Goal: Book appointment/travel/reservation

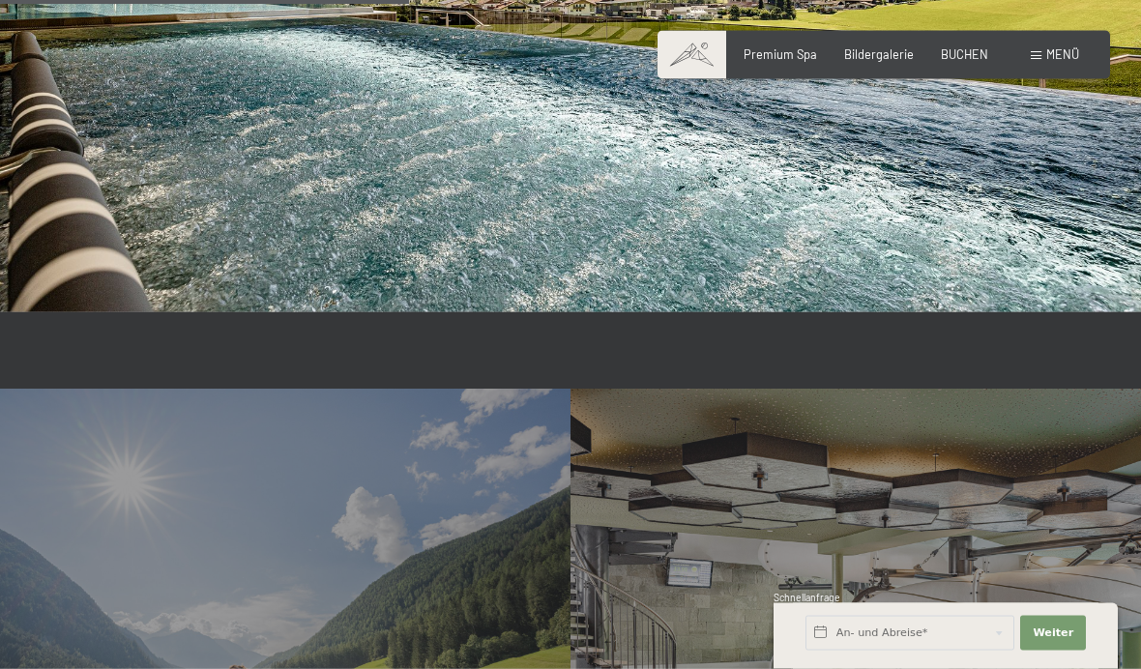
scroll to position [3412, 0]
click at [1038, 54] on span at bounding box center [1036, 55] width 11 height 9
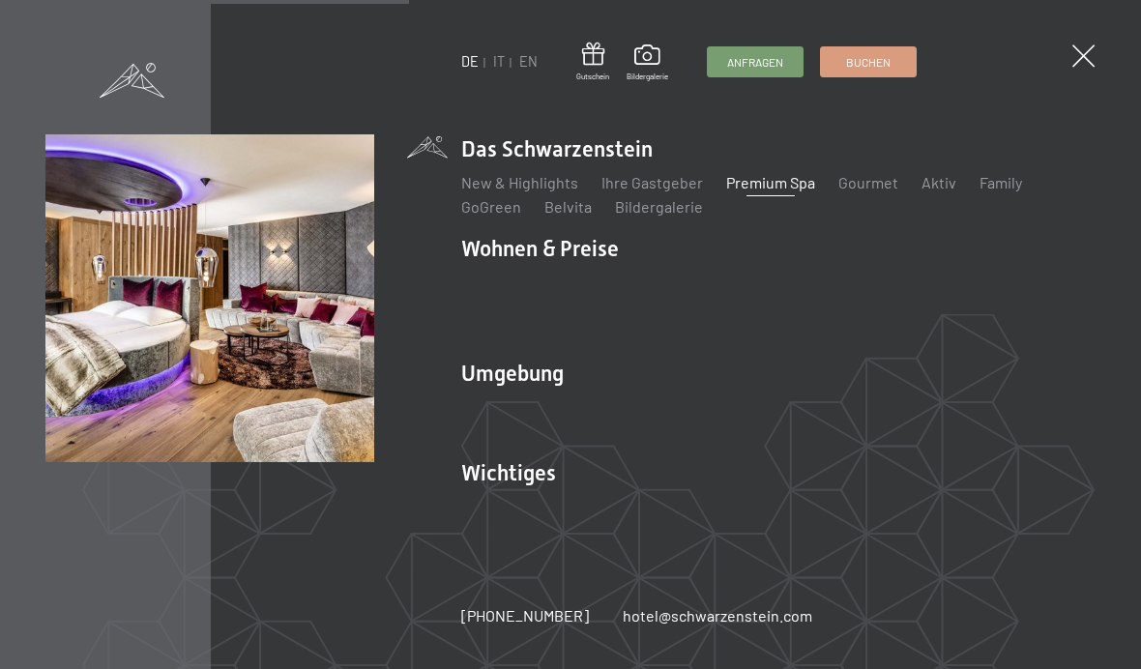
click at [584, 247] on li "Wohnen & Preise Inklusivleistungen Zimmer & Preise Liste Angebote Liste Familie…" at bounding box center [778, 288] width 634 height 109
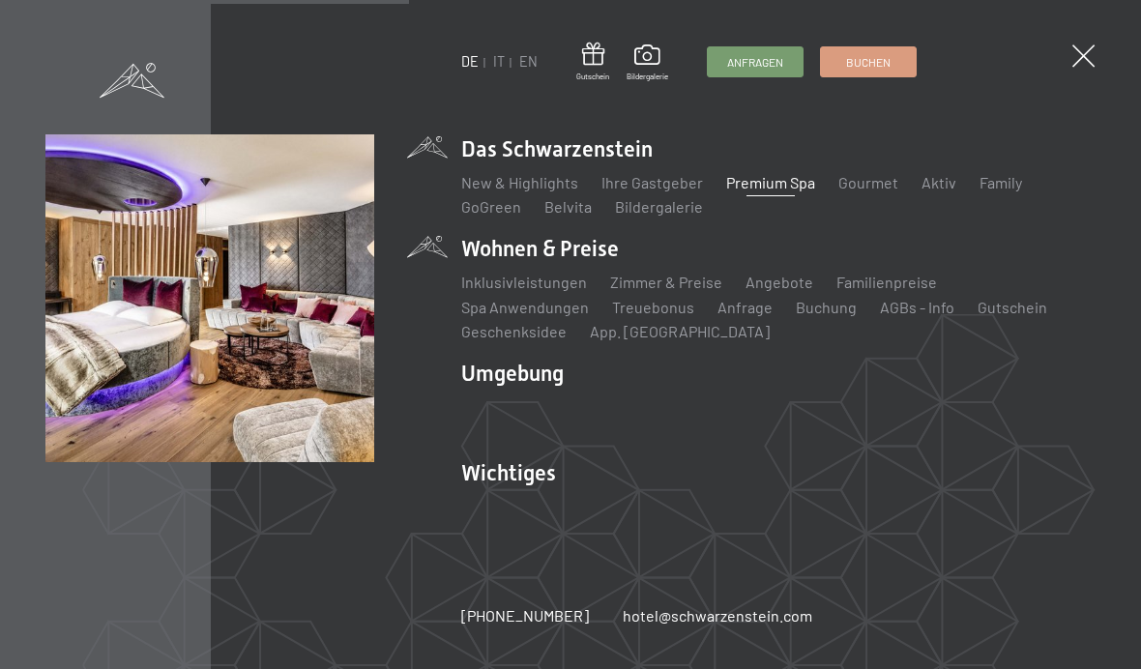
click at [687, 278] on link "Zimmer & Preise" at bounding box center [666, 282] width 112 height 18
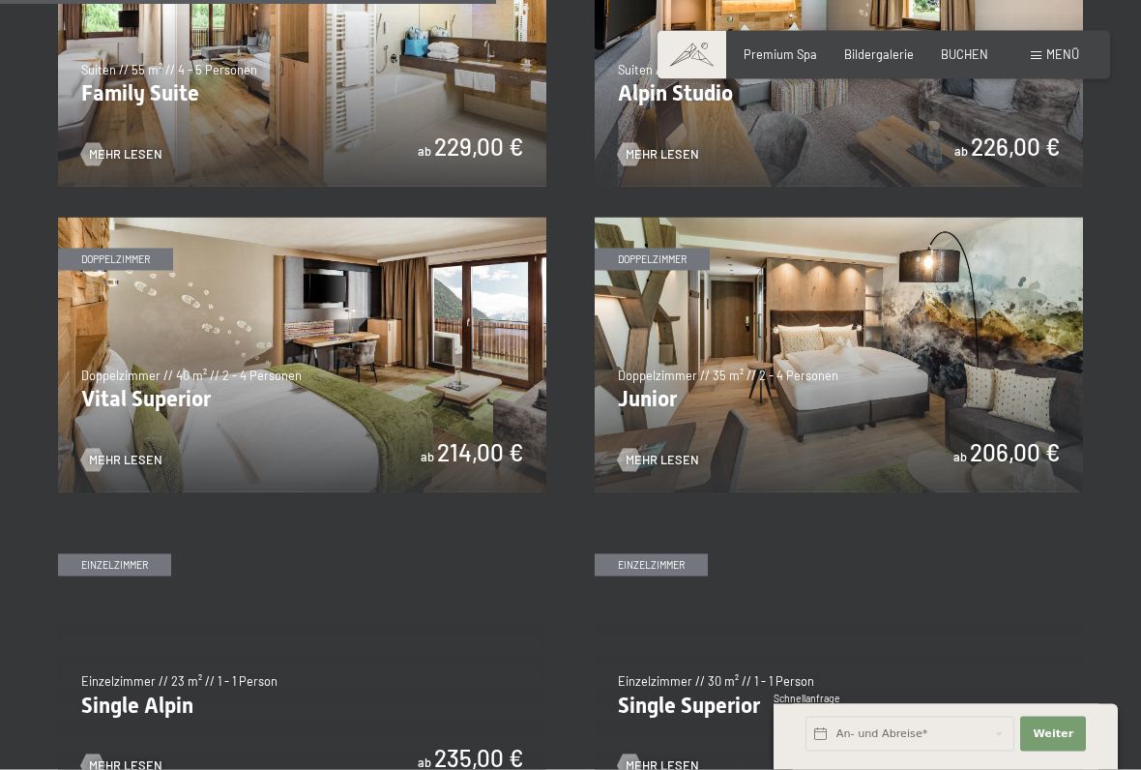
scroll to position [2043, 0]
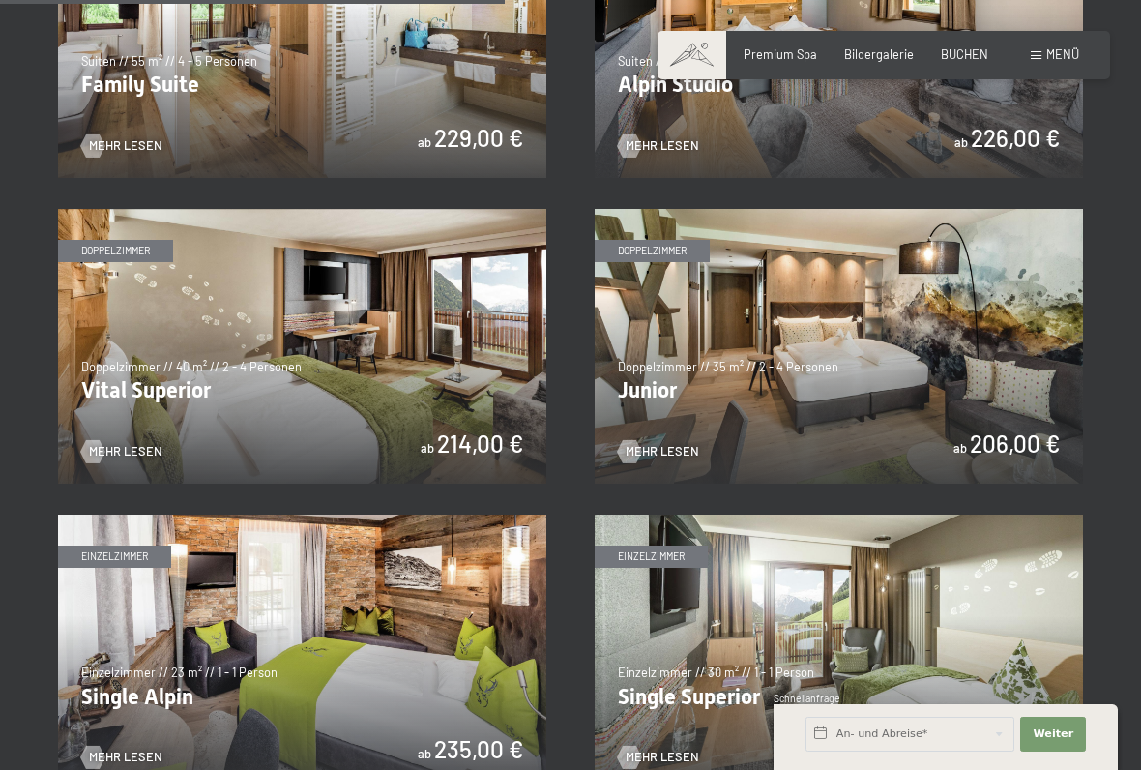
click at [1050, 343] on img at bounding box center [839, 346] width 488 height 275
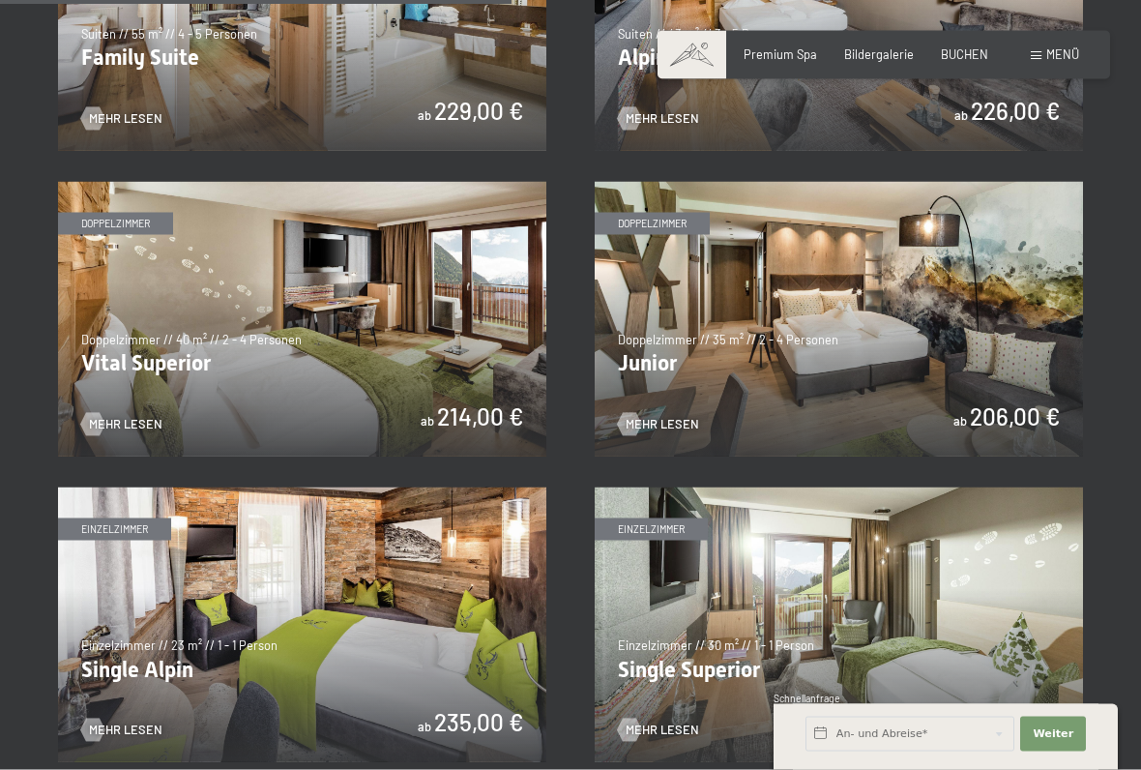
scroll to position [2069, 0]
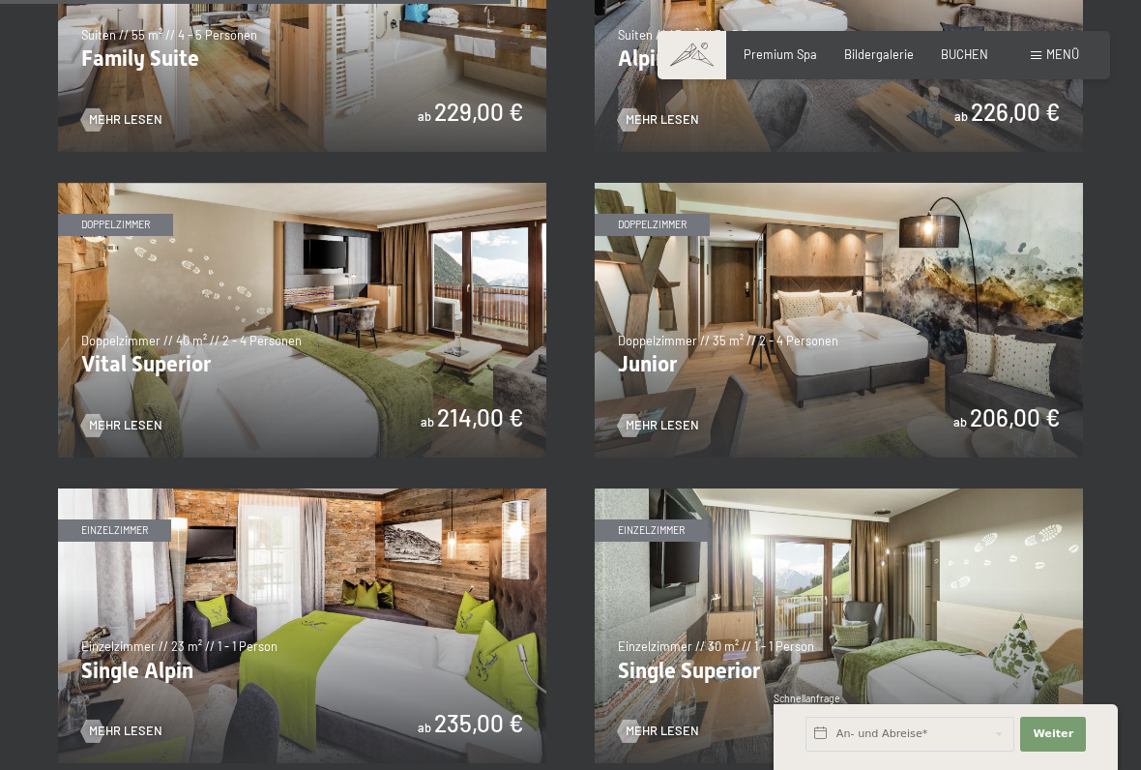
click at [135, 417] on span "Mehr Lesen" at bounding box center [125, 425] width 73 height 17
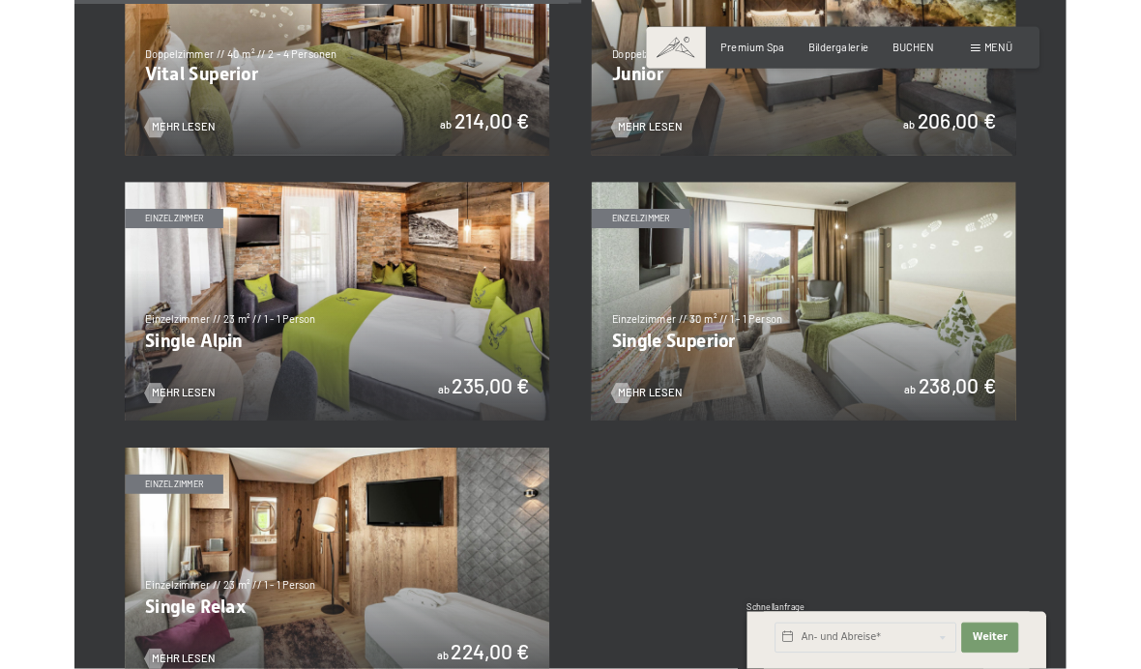
scroll to position [2341, 0]
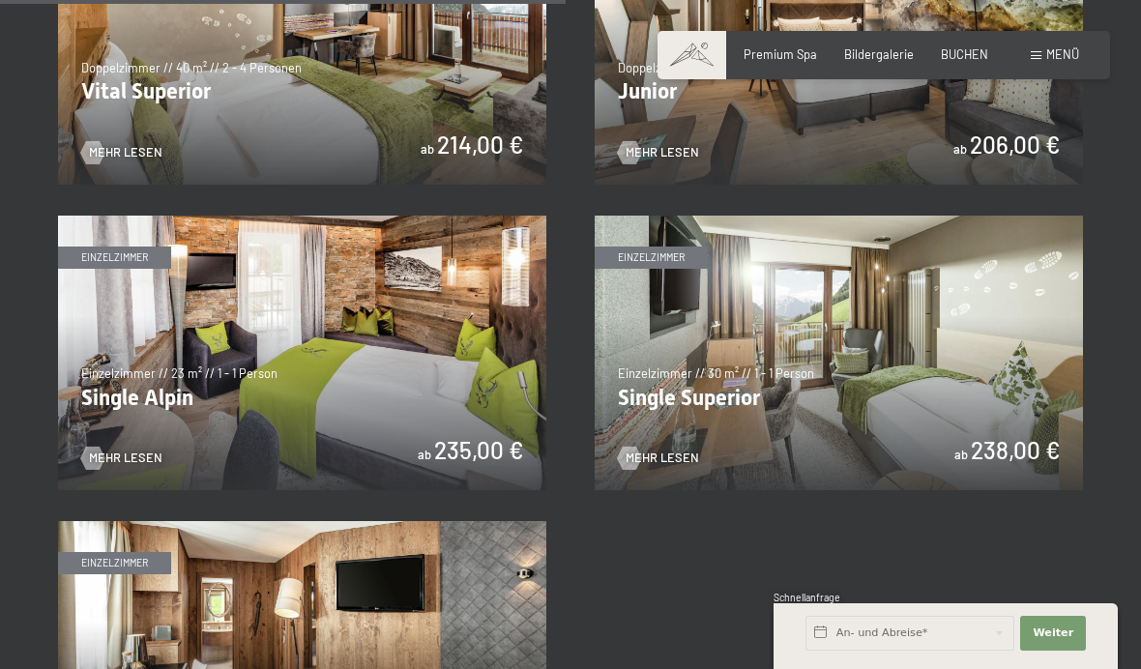
click at [870, 125] on img at bounding box center [839, 47] width 488 height 275
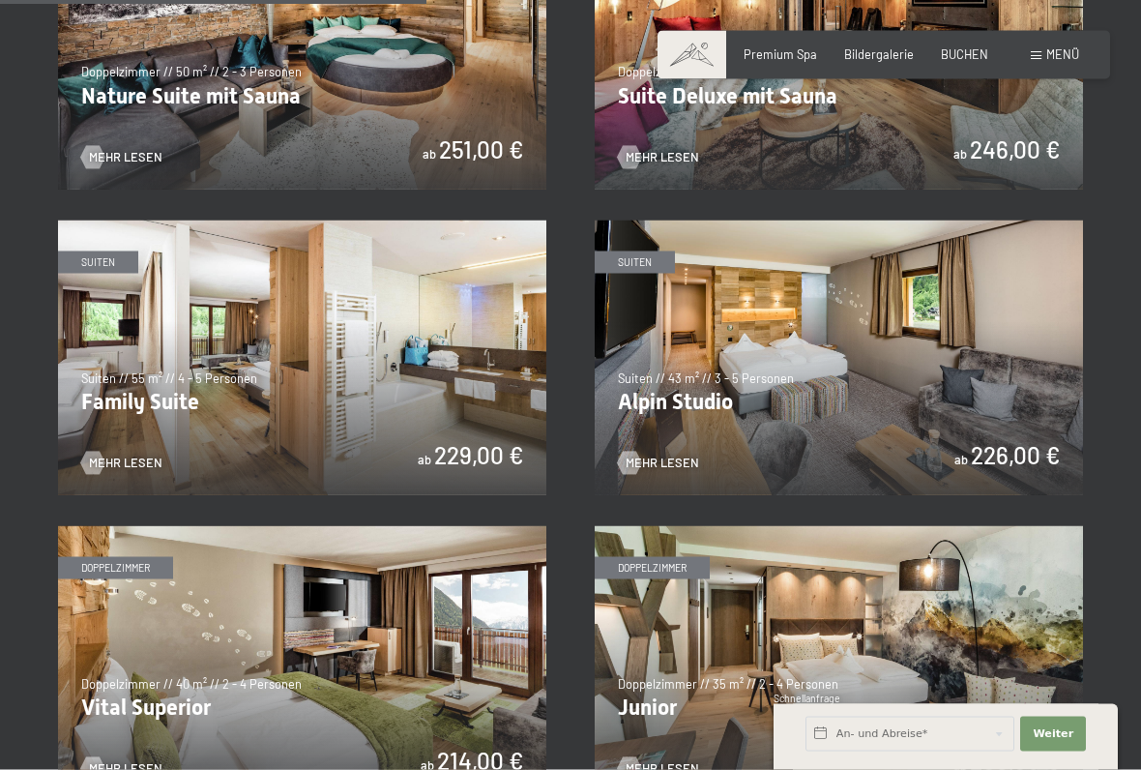
scroll to position [1728, 0]
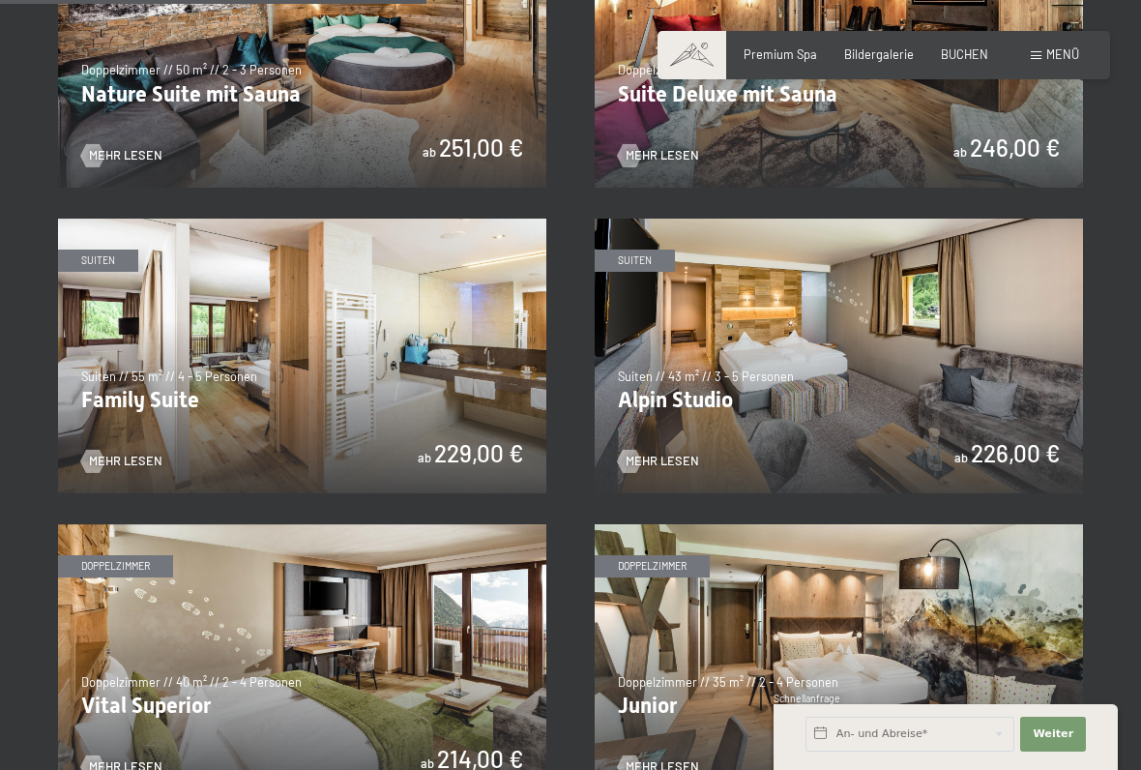
click at [370, 655] on img at bounding box center [302, 661] width 488 height 275
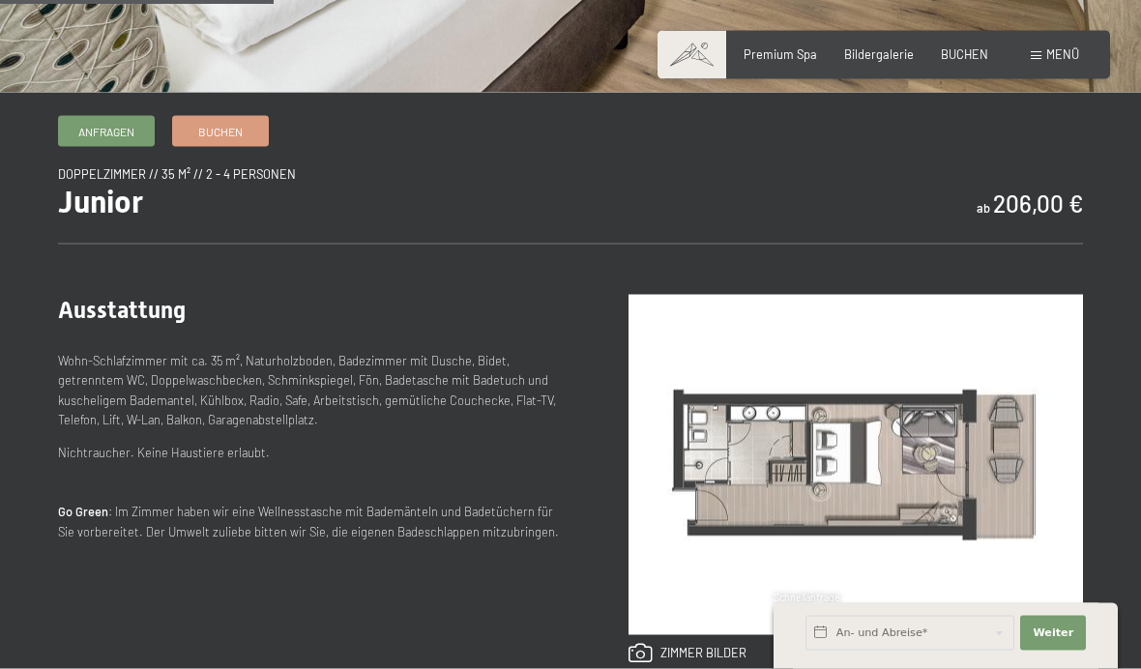
scroll to position [530, 0]
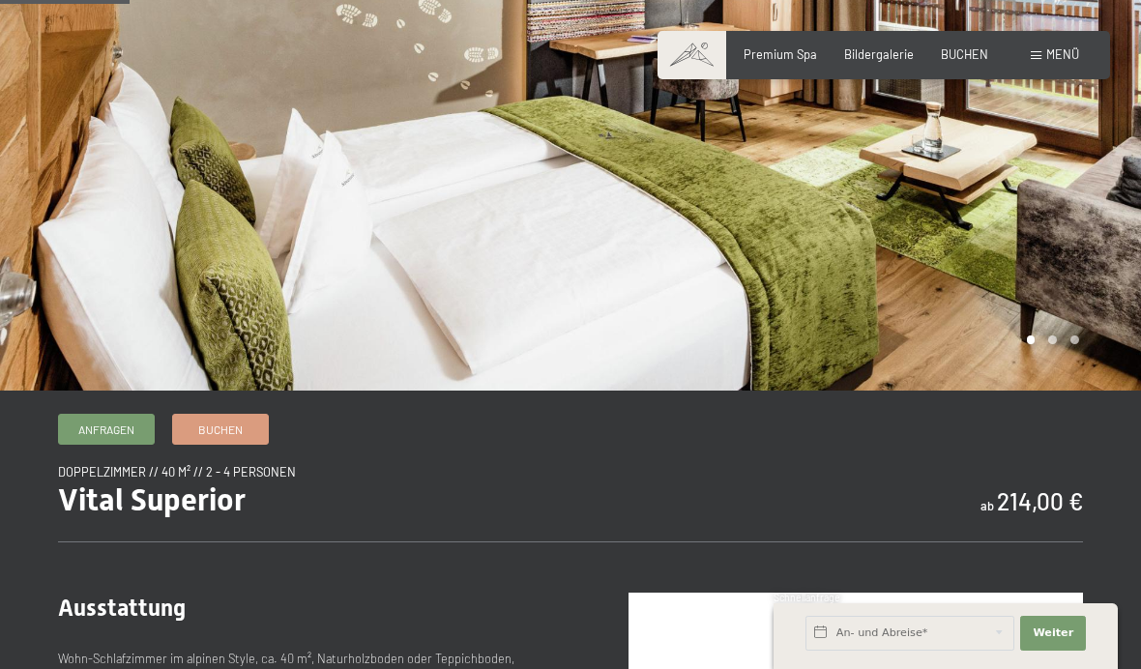
scroll to position [211, 0]
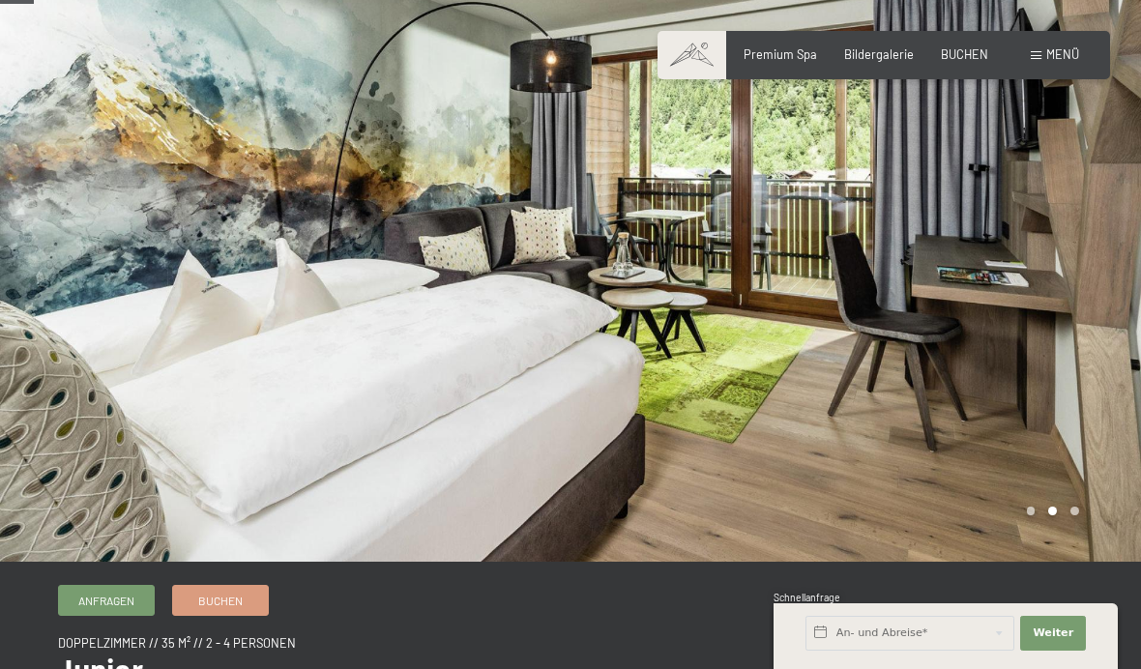
scroll to position [63, 0]
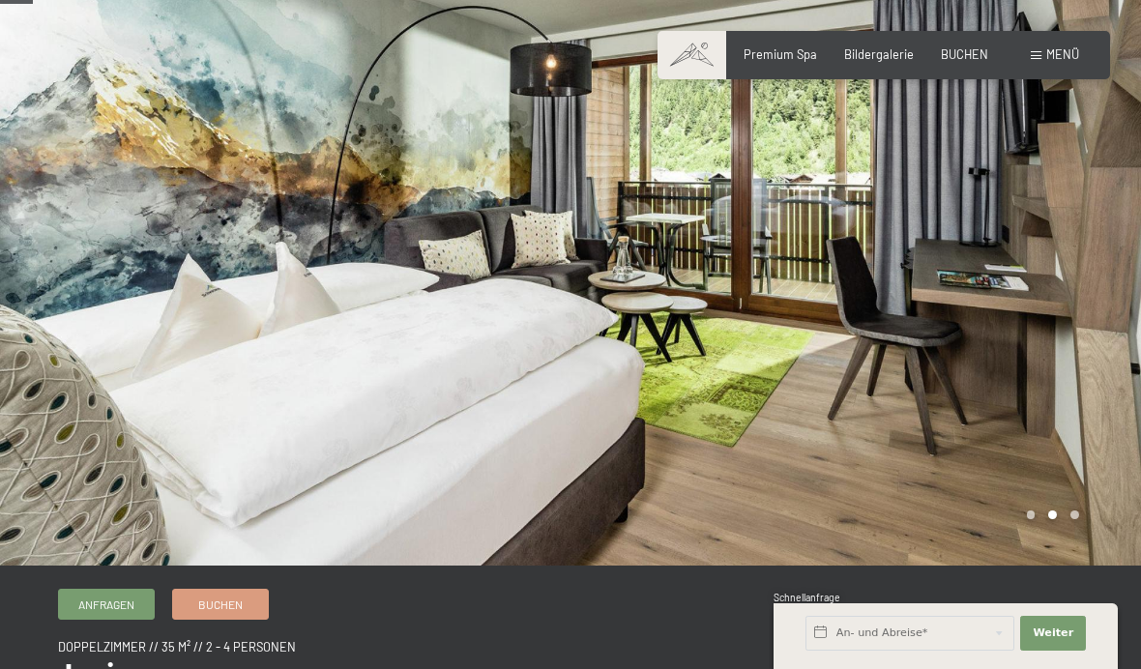
click at [1105, 324] on div at bounding box center [855, 251] width 570 height 628
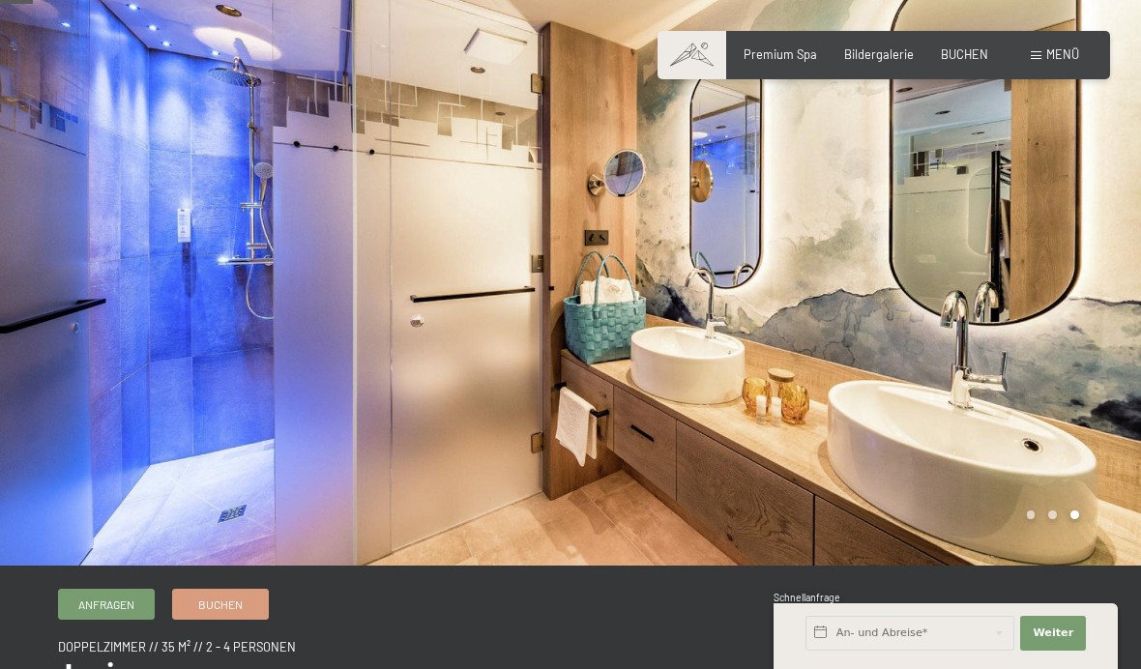
click at [1098, 345] on div at bounding box center [855, 251] width 570 height 628
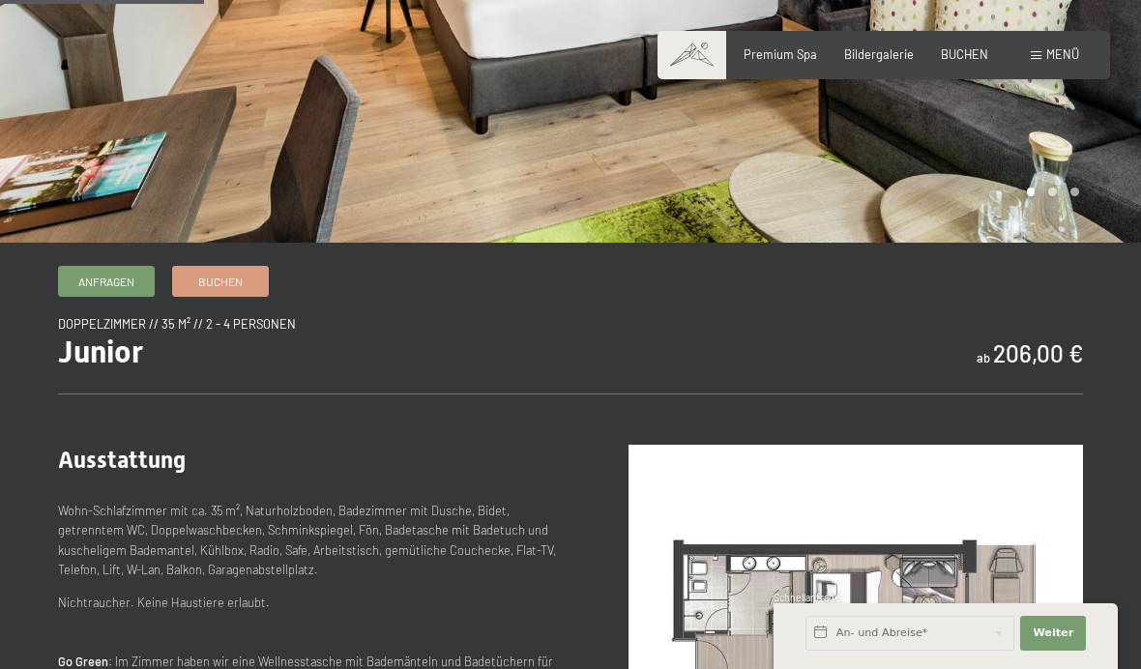
scroll to position [372, 0]
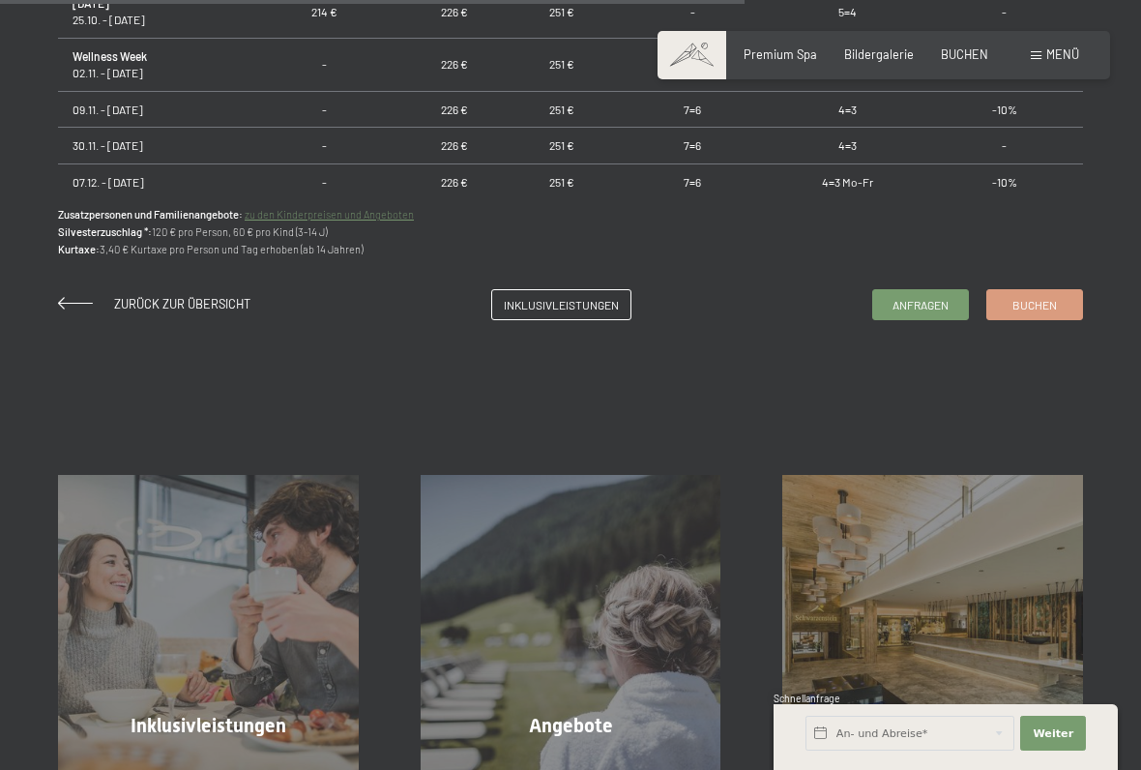
scroll to position [1394, 0]
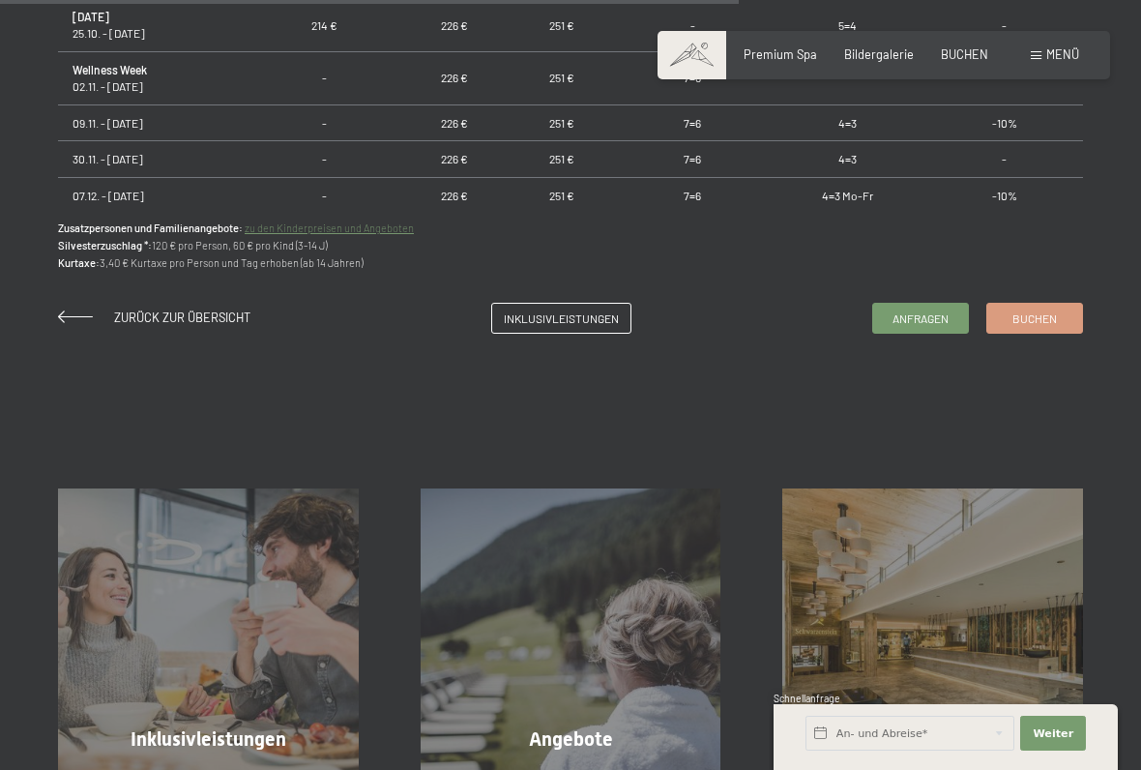
click at [917, 312] on span "Anfragen" at bounding box center [920, 318] width 56 height 16
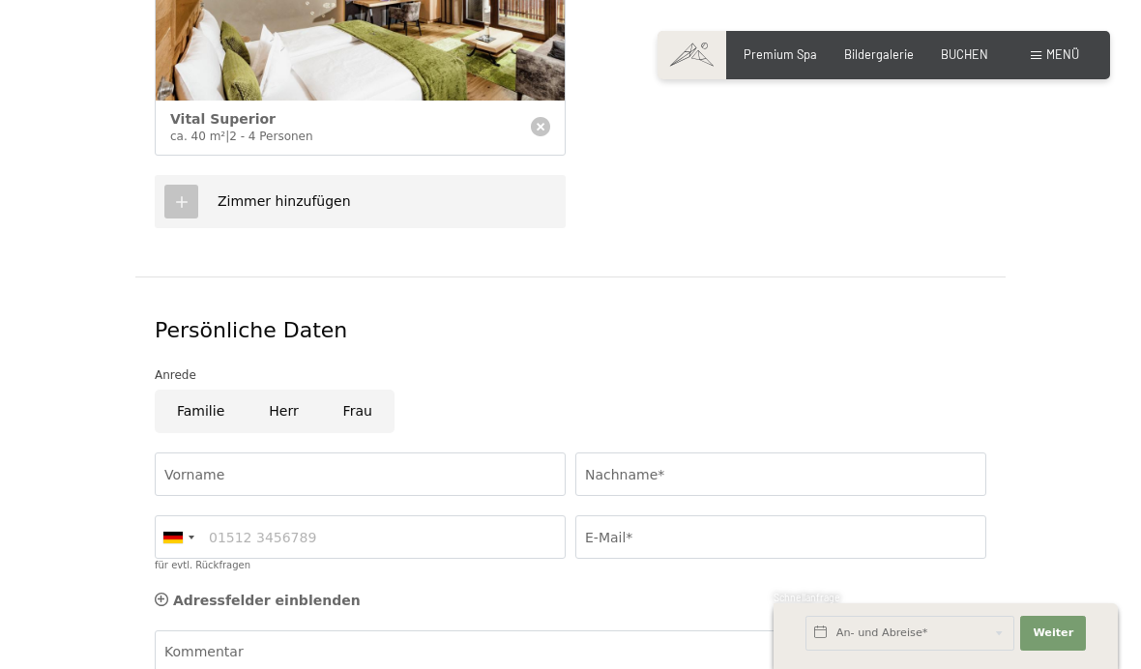
click at [353, 390] on input "Frau" at bounding box center [357, 412] width 73 height 44
radio input "true"
click at [212, 452] on input "Vorname" at bounding box center [360, 474] width 411 height 44
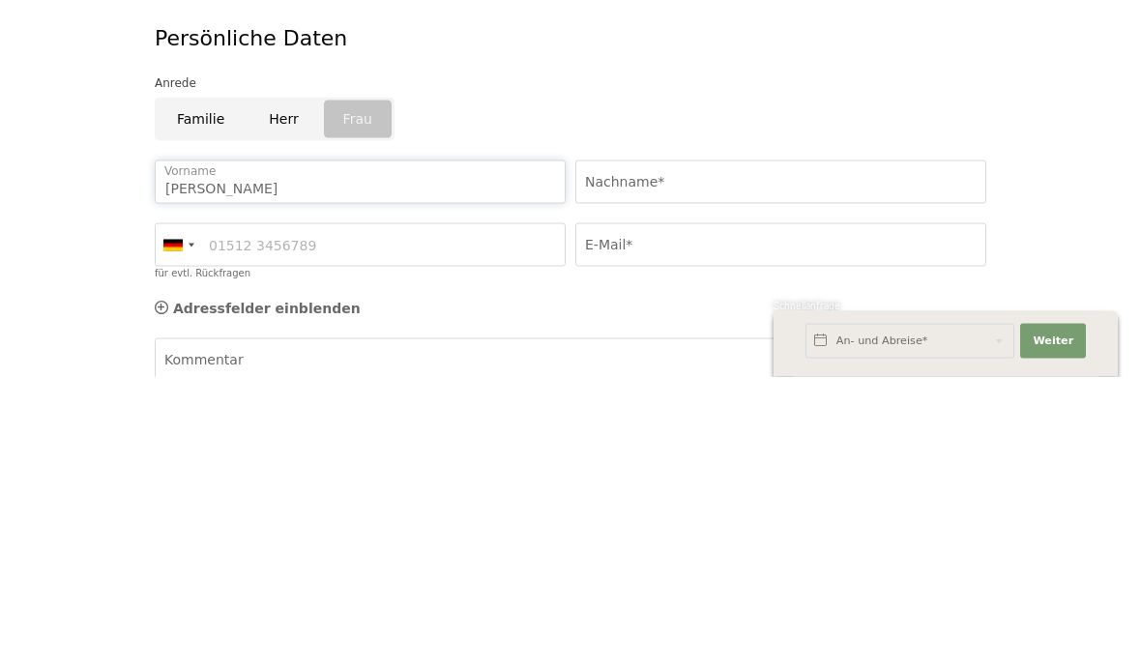
type input "Karin"
click at [654, 452] on input "Nachname*" at bounding box center [780, 474] width 411 height 44
type input "Tasser"
click at [411, 515] on input "für evtl. Rückfragen" at bounding box center [360, 537] width 411 height 44
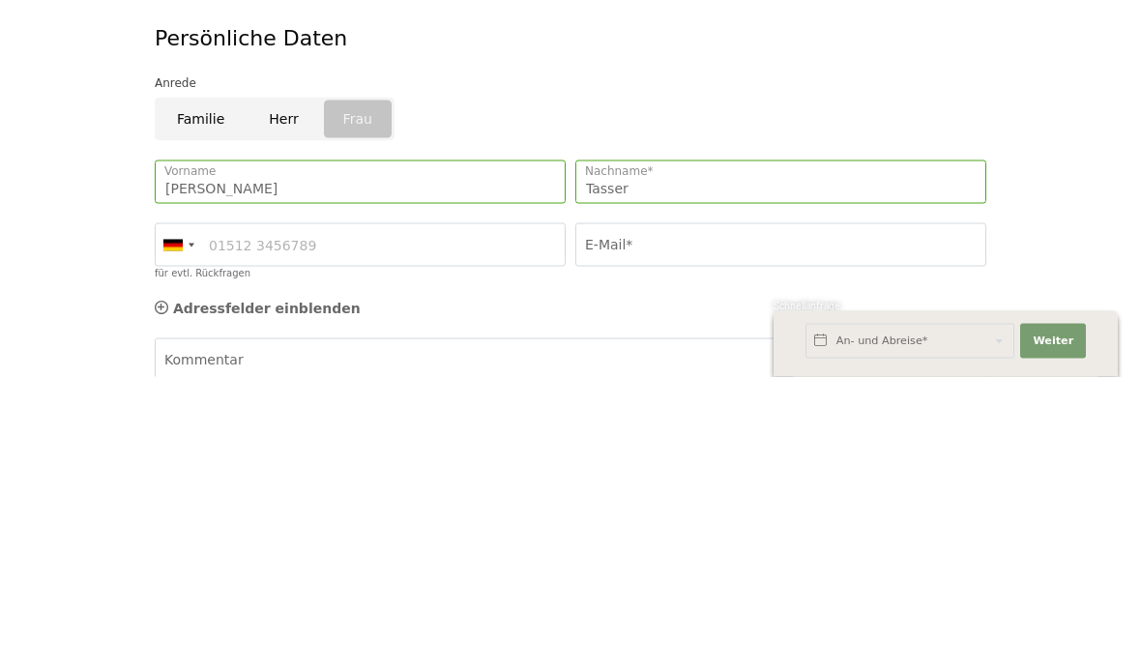
click at [192, 536] on div at bounding box center [192, 538] width 6 height 4
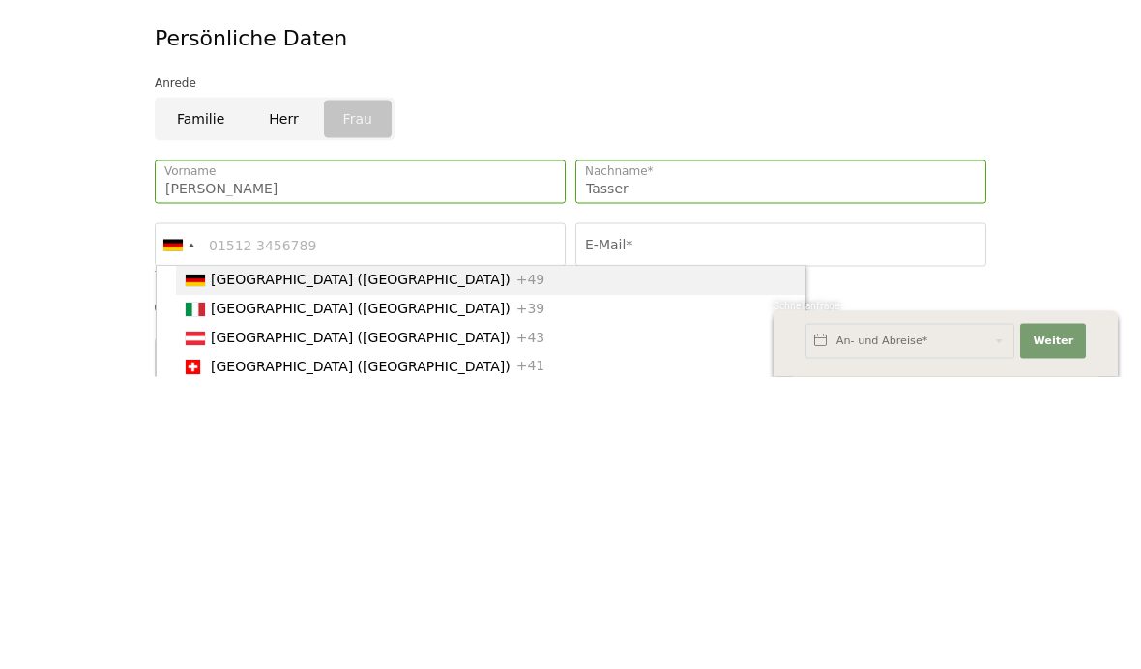
scroll to position [965, 0]
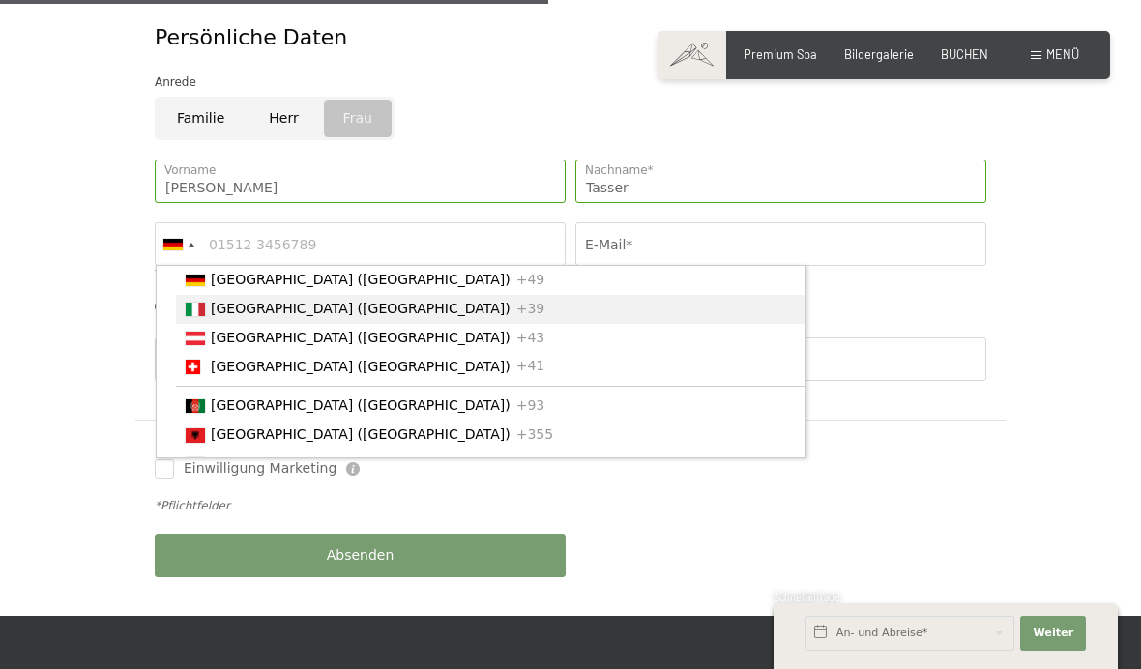
click at [516, 301] on span "+39" at bounding box center [530, 308] width 29 height 15
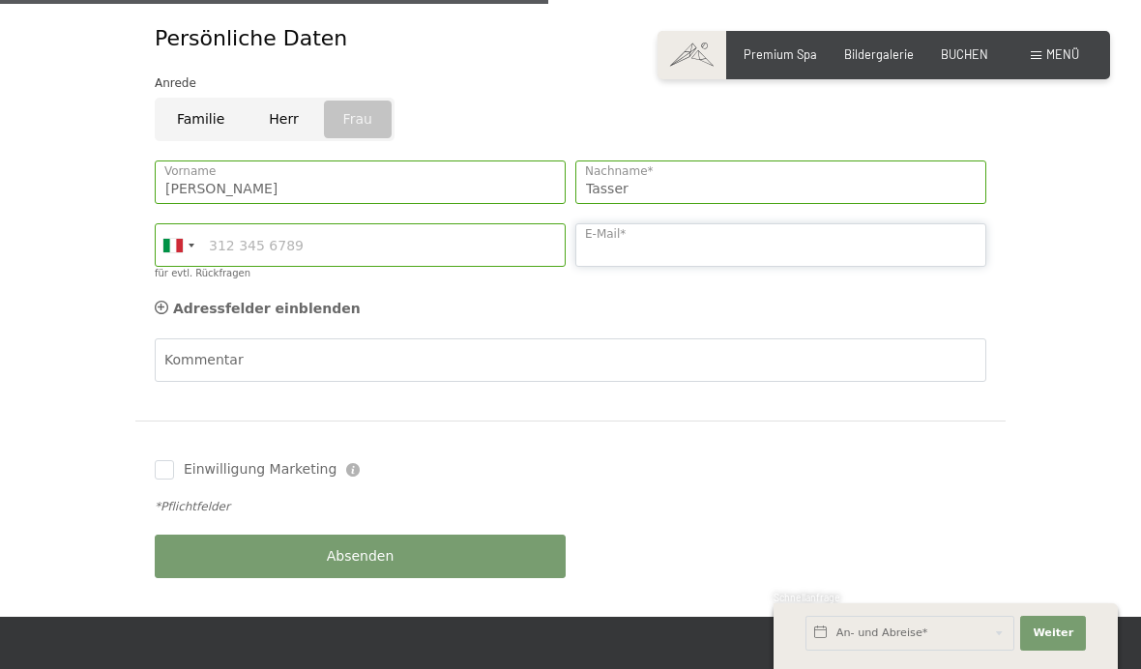
click at [705, 223] on input "E-Mail*" at bounding box center [780, 245] width 411 height 44
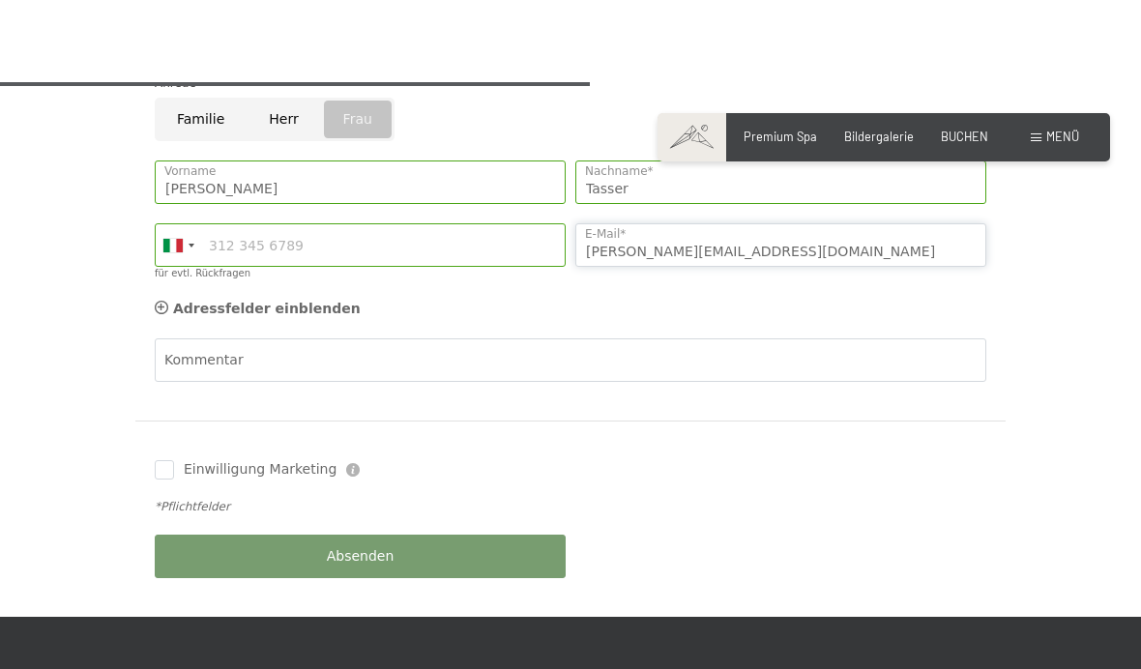
scroll to position [1049, 0]
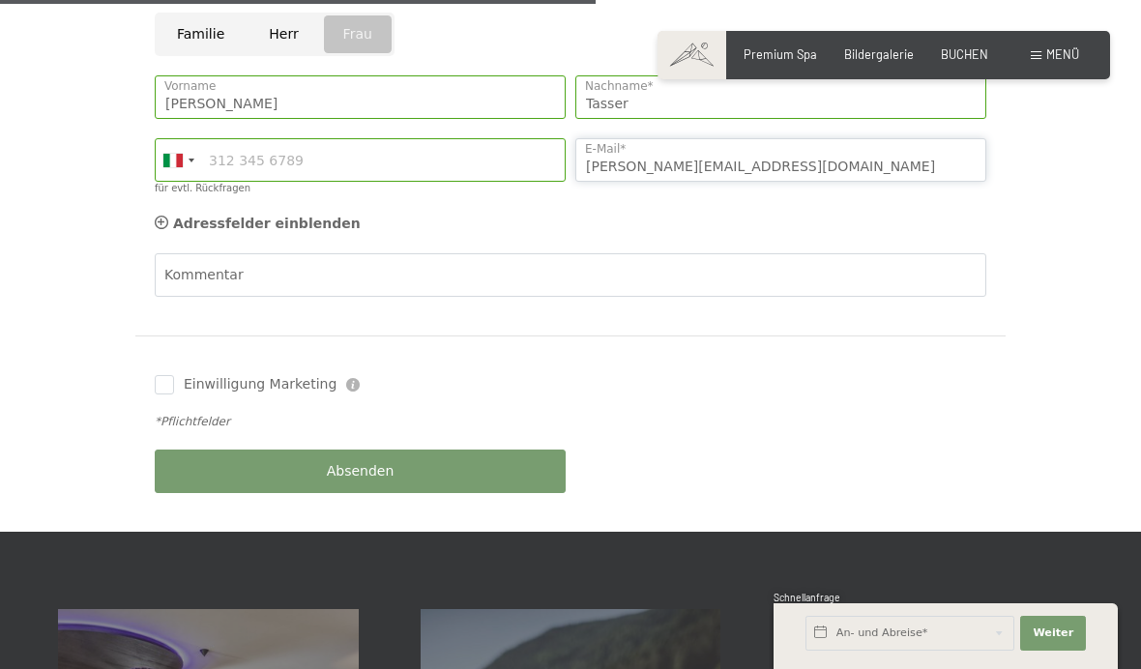
type input "K.tasser@yahoo.de"
click at [795, 59] on span "Premium Spa" at bounding box center [779, 53] width 73 height 15
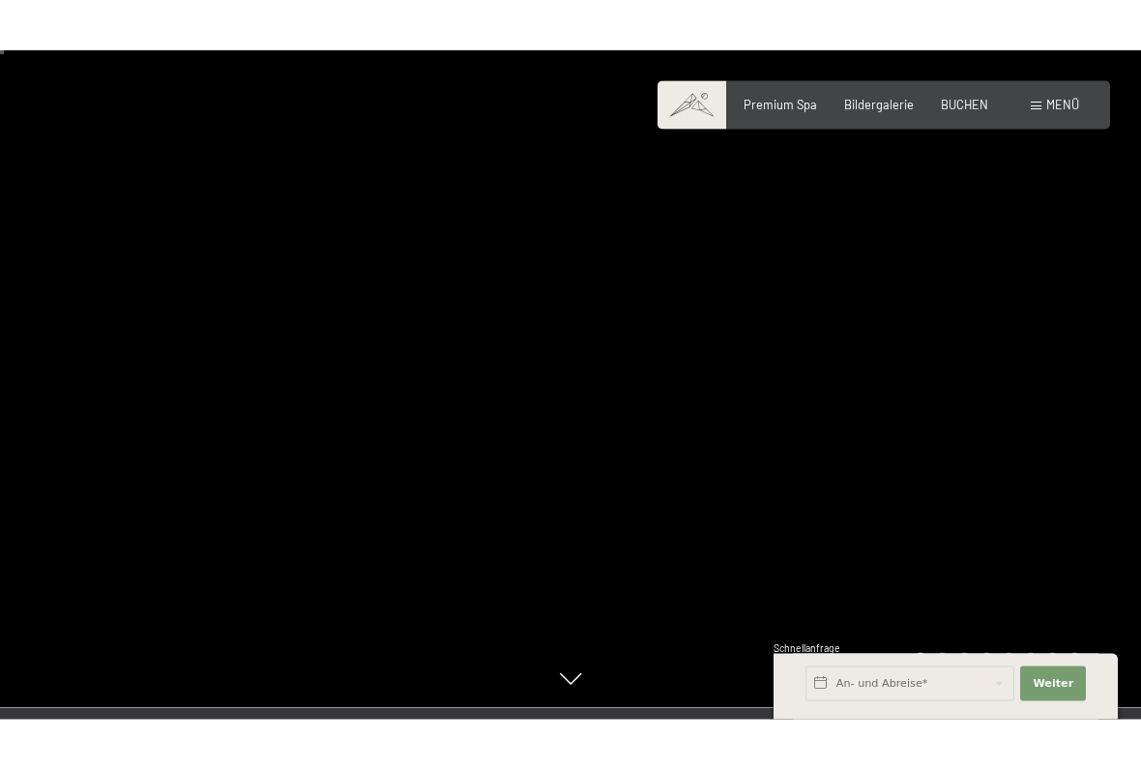
scroll to position [16, 0]
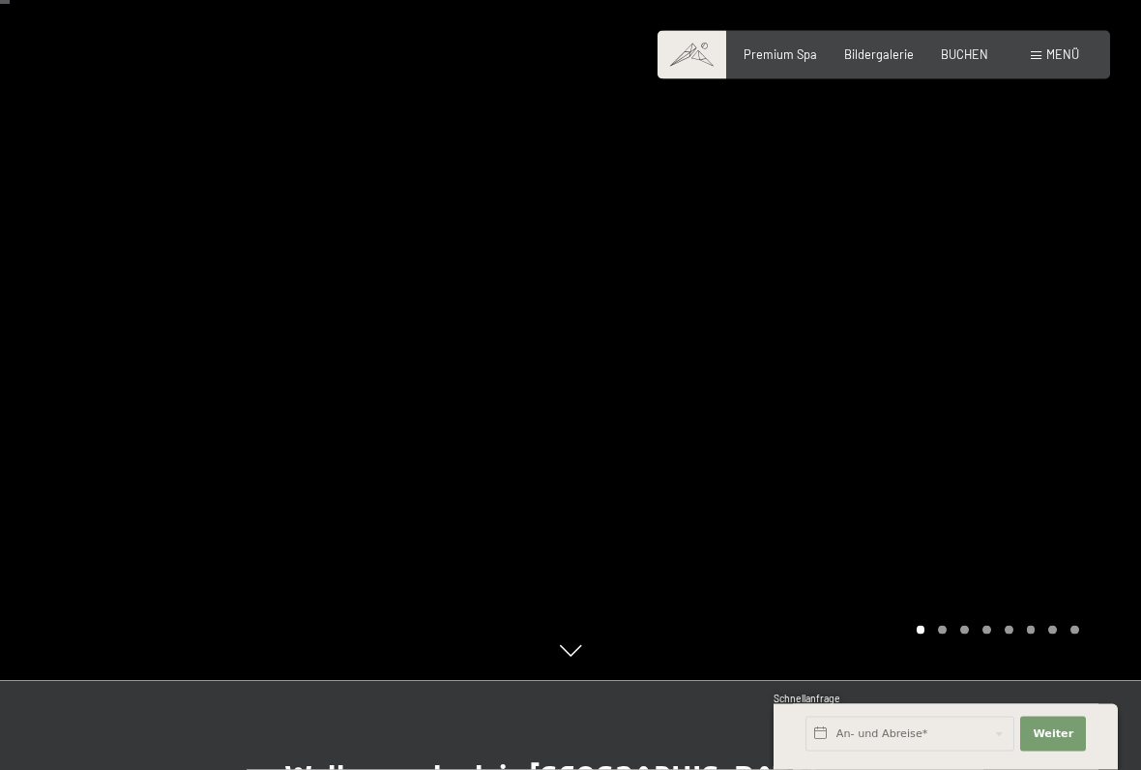
click at [1102, 354] on div at bounding box center [855, 296] width 570 height 770
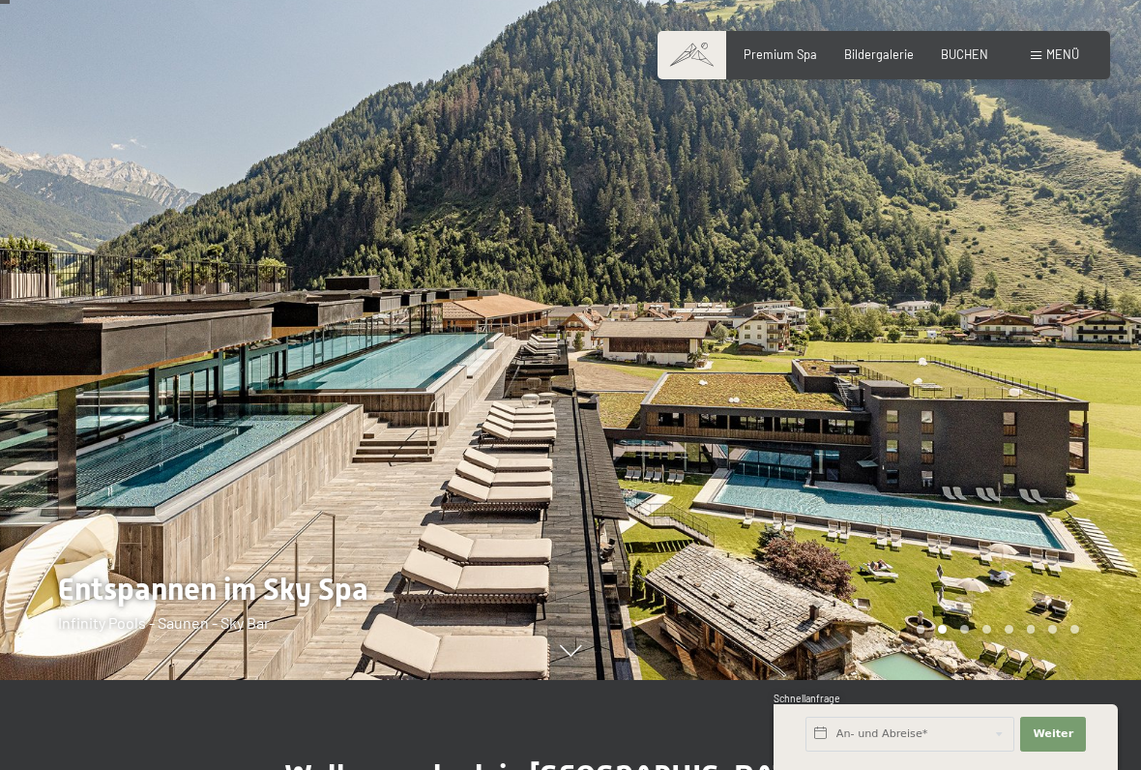
click at [1088, 367] on div at bounding box center [855, 295] width 570 height 770
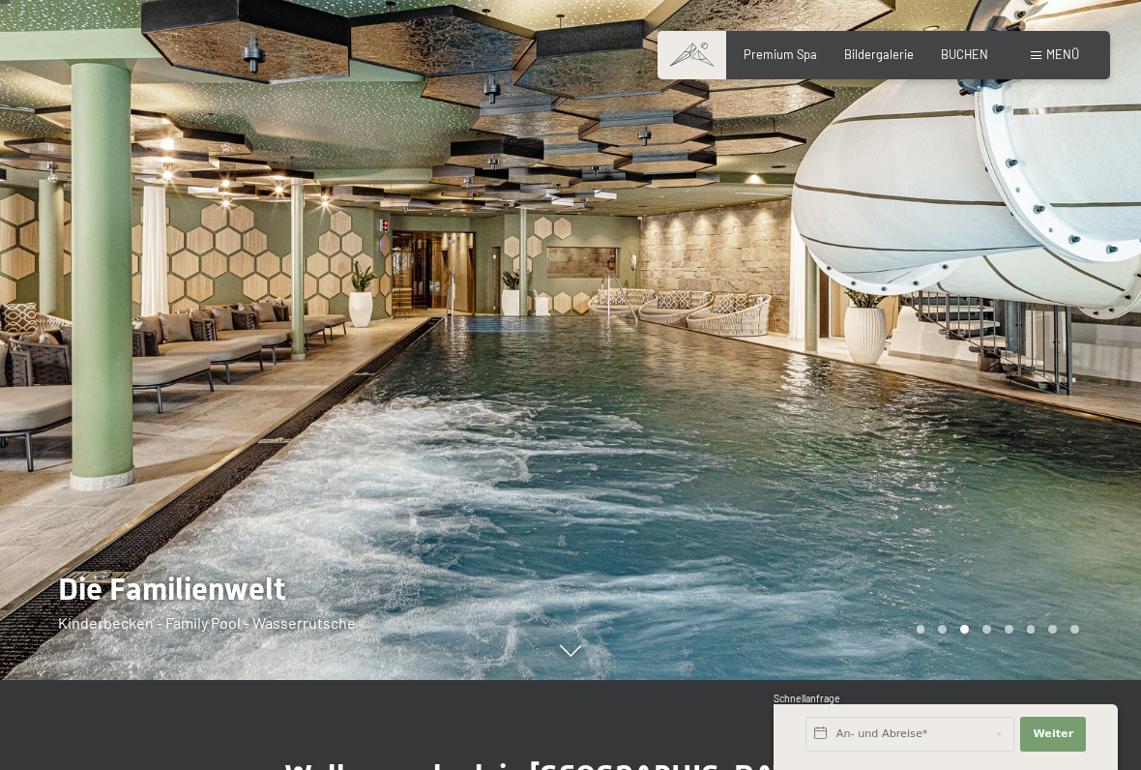
click at [1098, 363] on div at bounding box center [855, 295] width 570 height 770
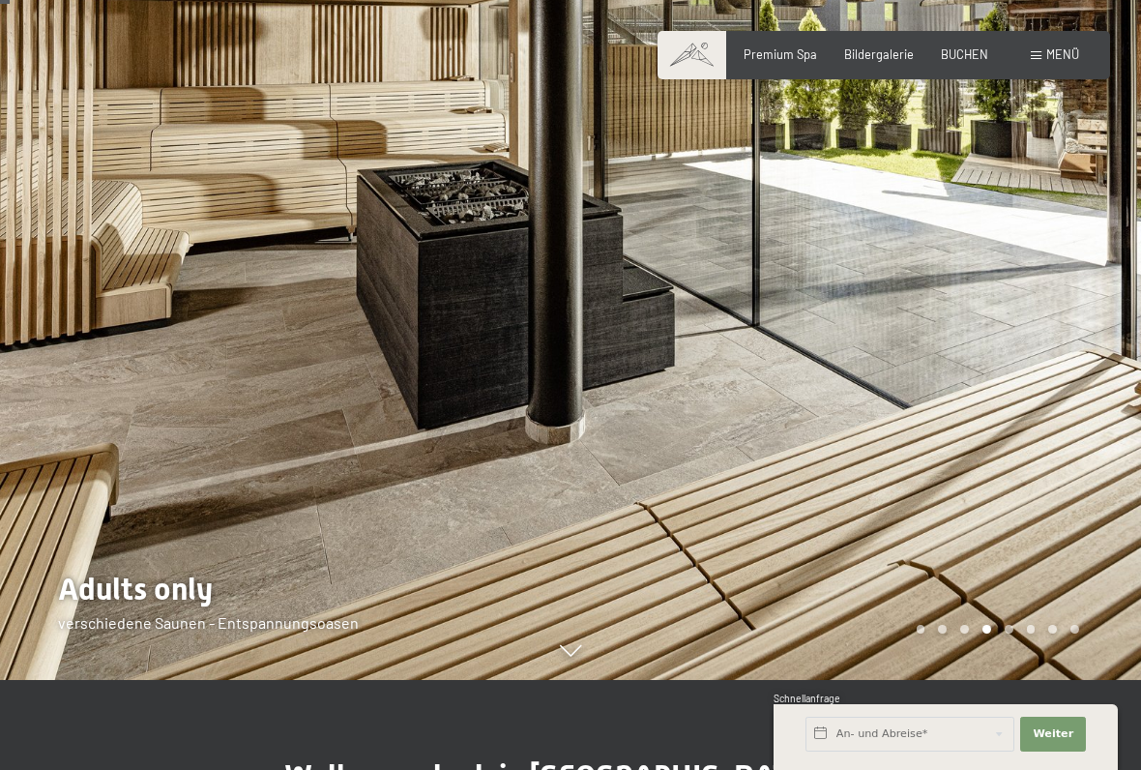
click at [1095, 362] on div at bounding box center [855, 295] width 570 height 770
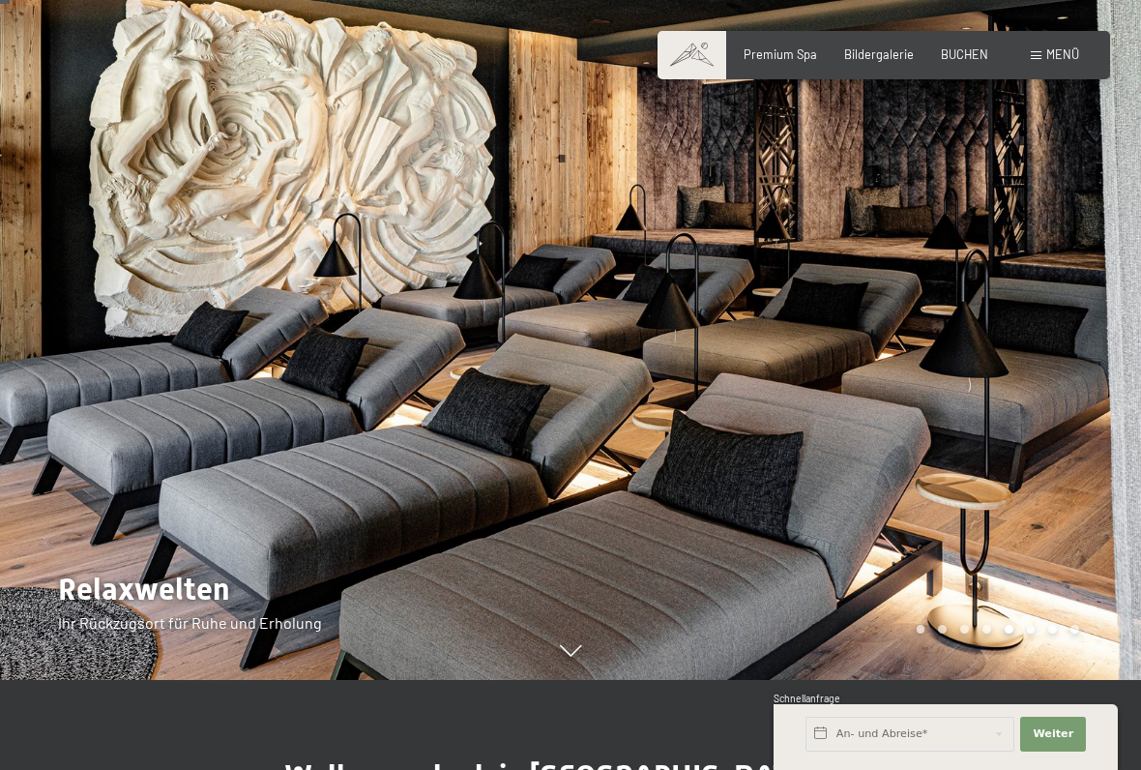
click at [1093, 364] on div at bounding box center [855, 295] width 570 height 770
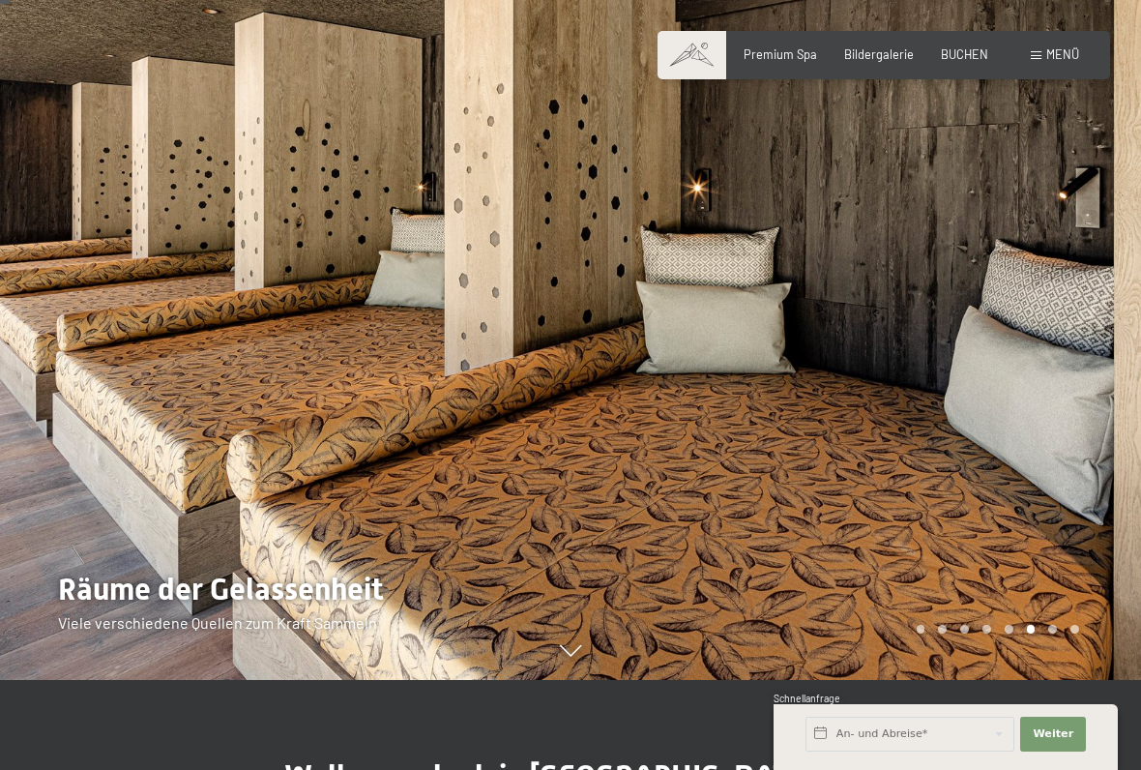
click at [1096, 359] on div at bounding box center [855, 295] width 570 height 770
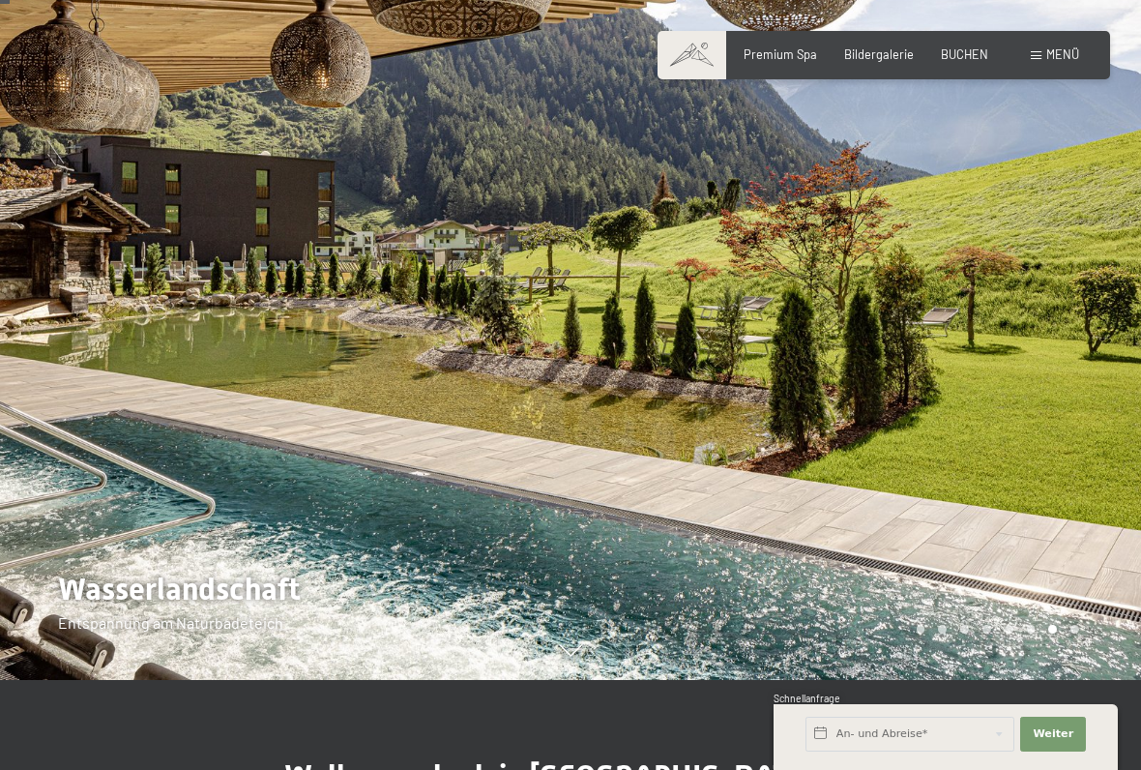
click at [1090, 358] on div at bounding box center [855, 295] width 570 height 770
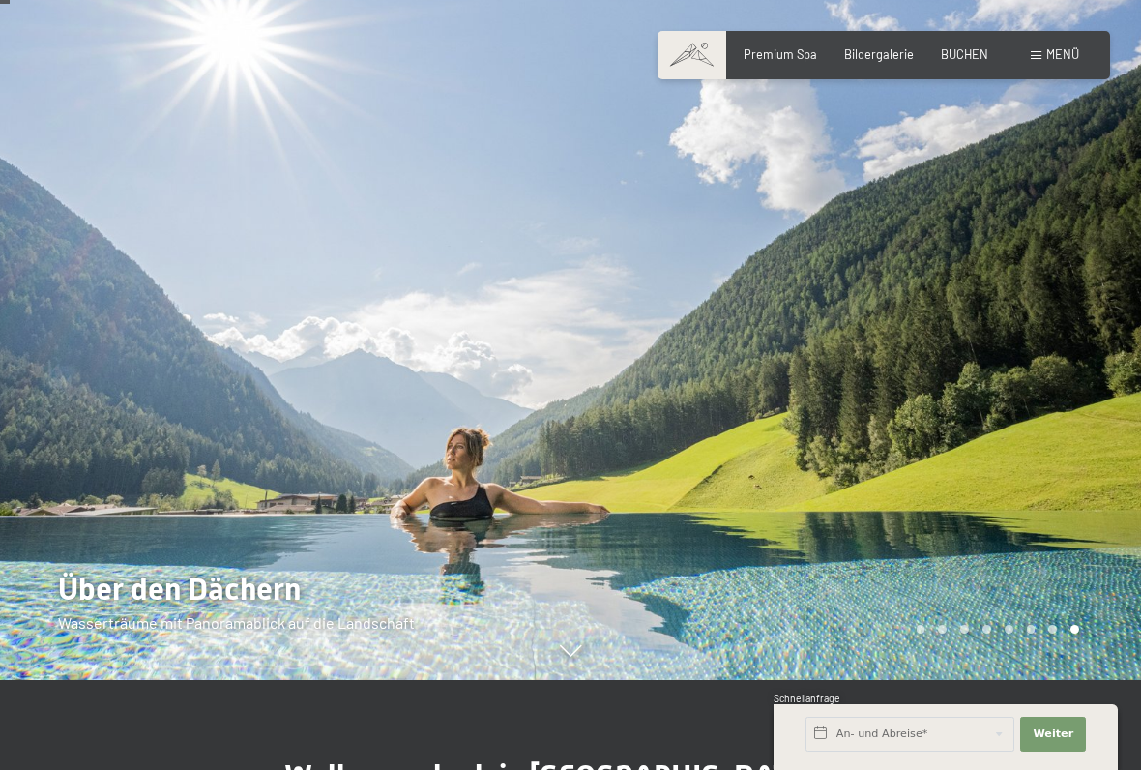
click at [1089, 361] on div at bounding box center [855, 295] width 570 height 770
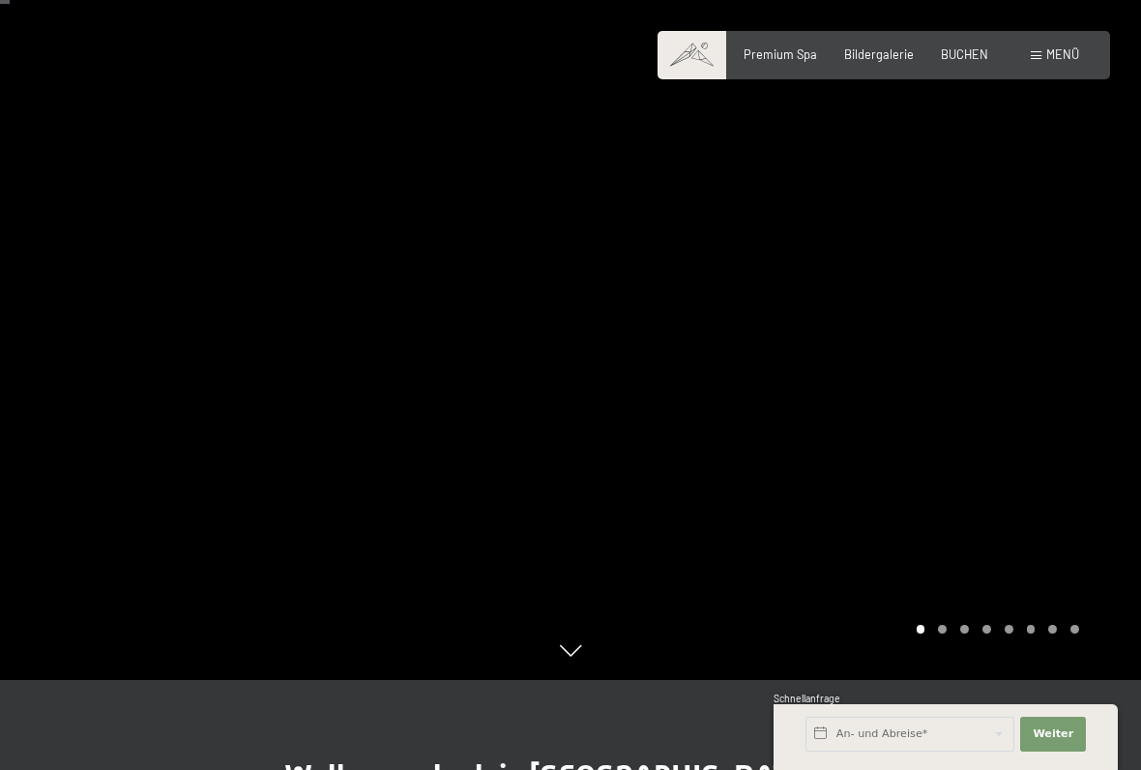
click at [1091, 355] on div at bounding box center [855, 295] width 570 height 770
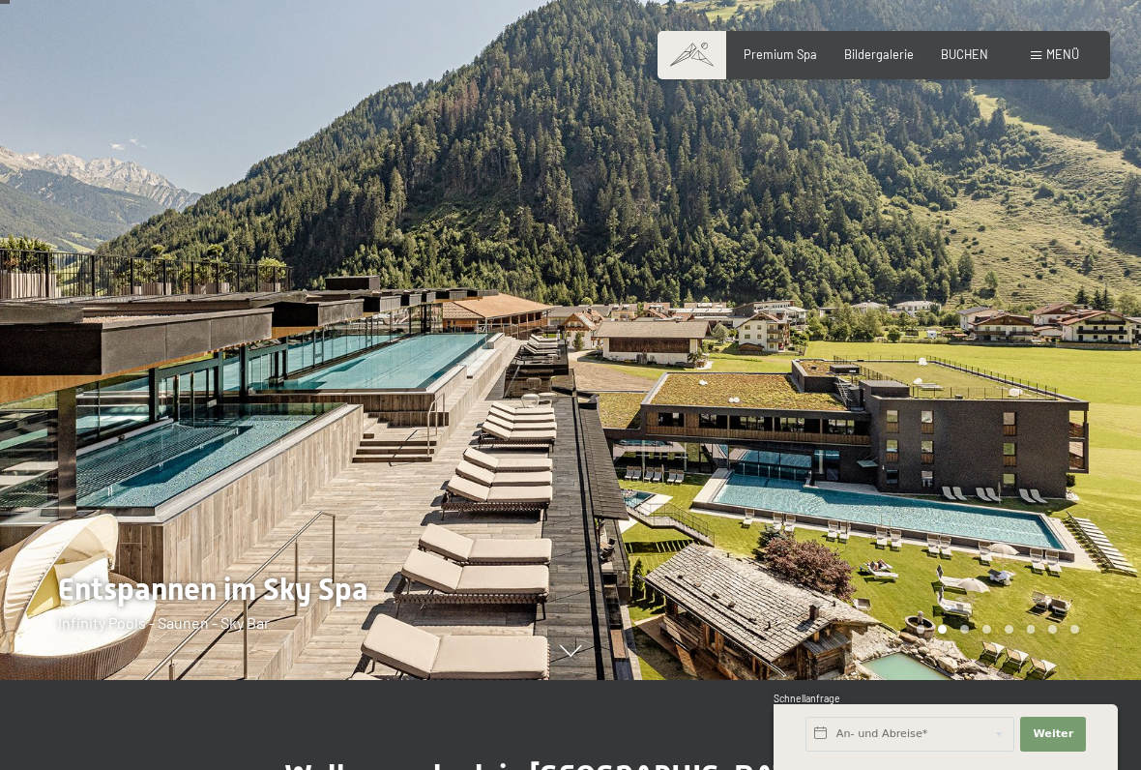
click at [1085, 358] on div at bounding box center [855, 295] width 570 height 770
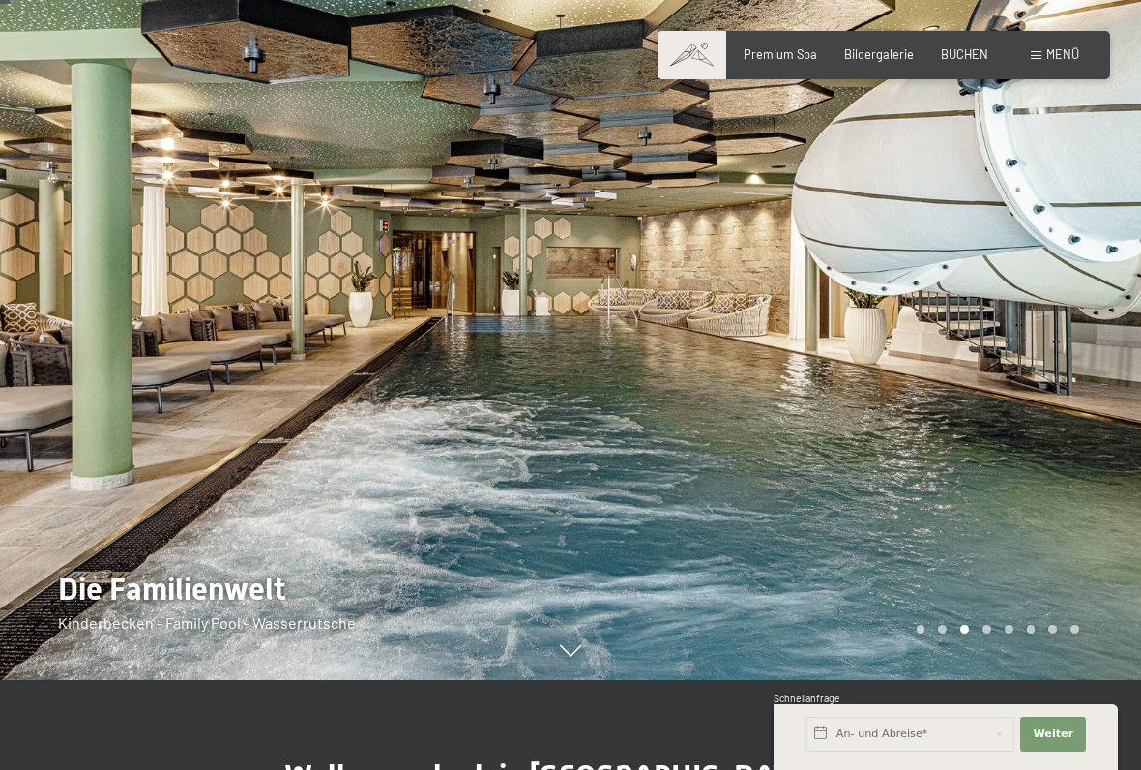
click at [861, 50] on span "Bildergalerie" at bounding box center [879, 53] width 70 height 15
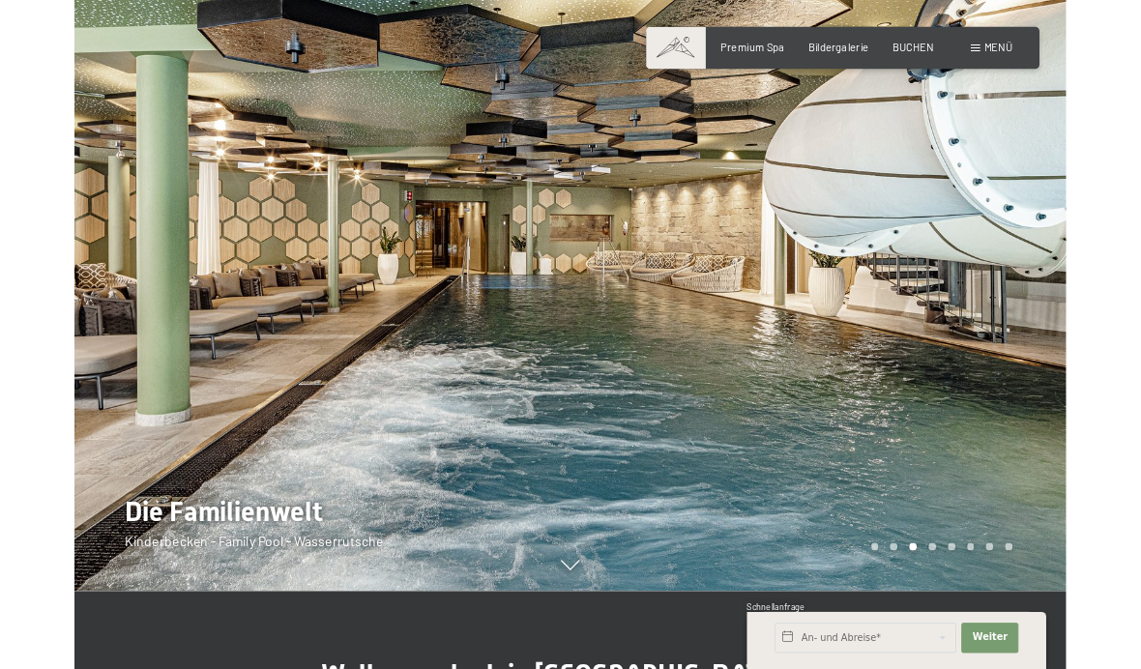
scroll to position [0, 0]
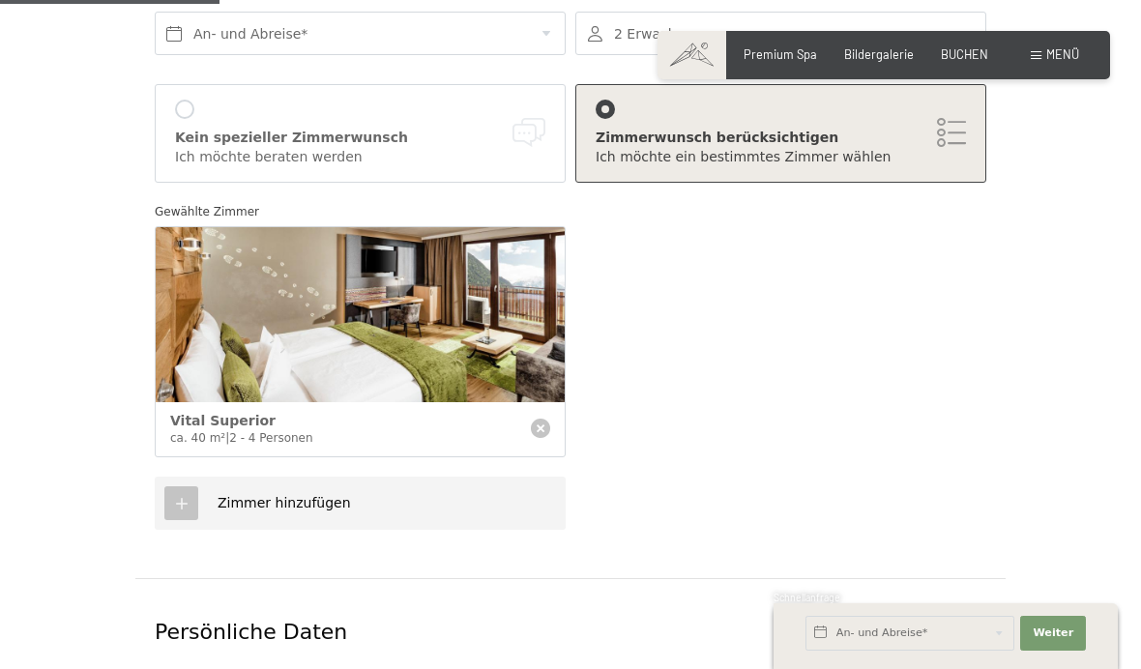
scroll to position [372, 0]
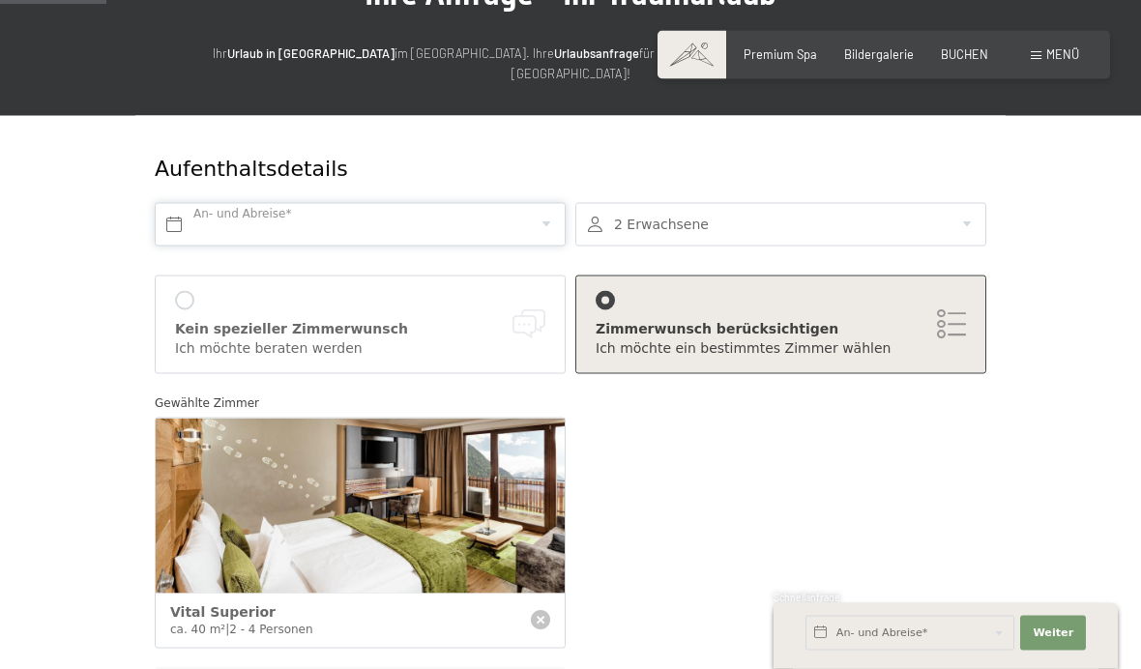
click at [332, 203] on input "text" at bounding box center [360, 225] width 411 height 44
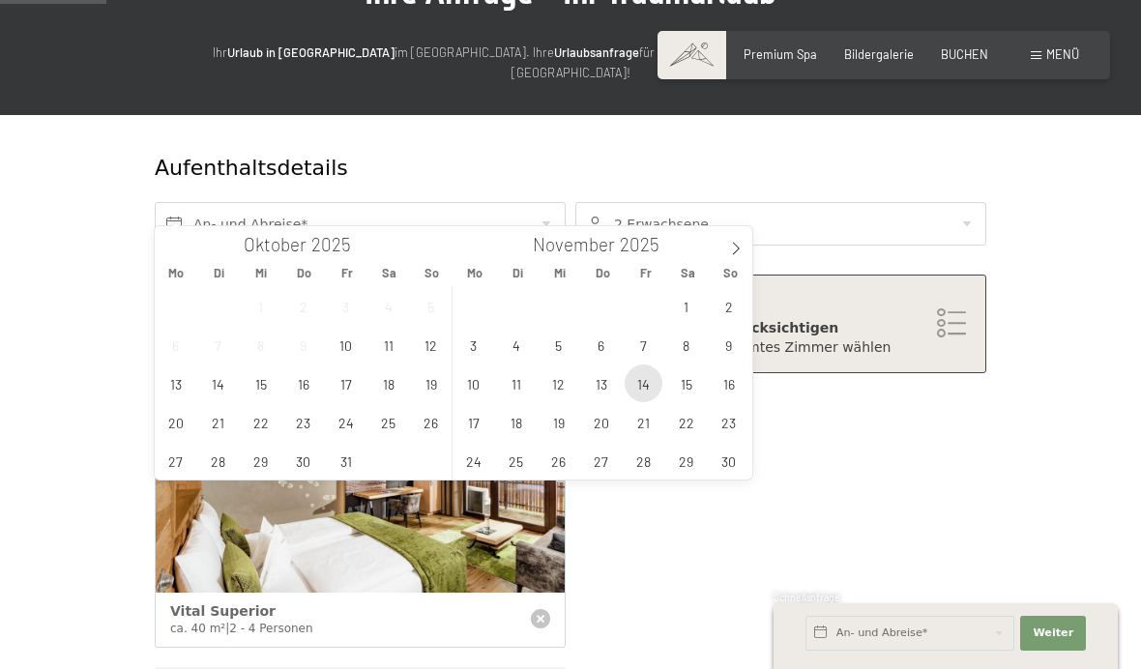
click at [648, 383] on span "14" at bounding box center [644, 383] width 38 height 38
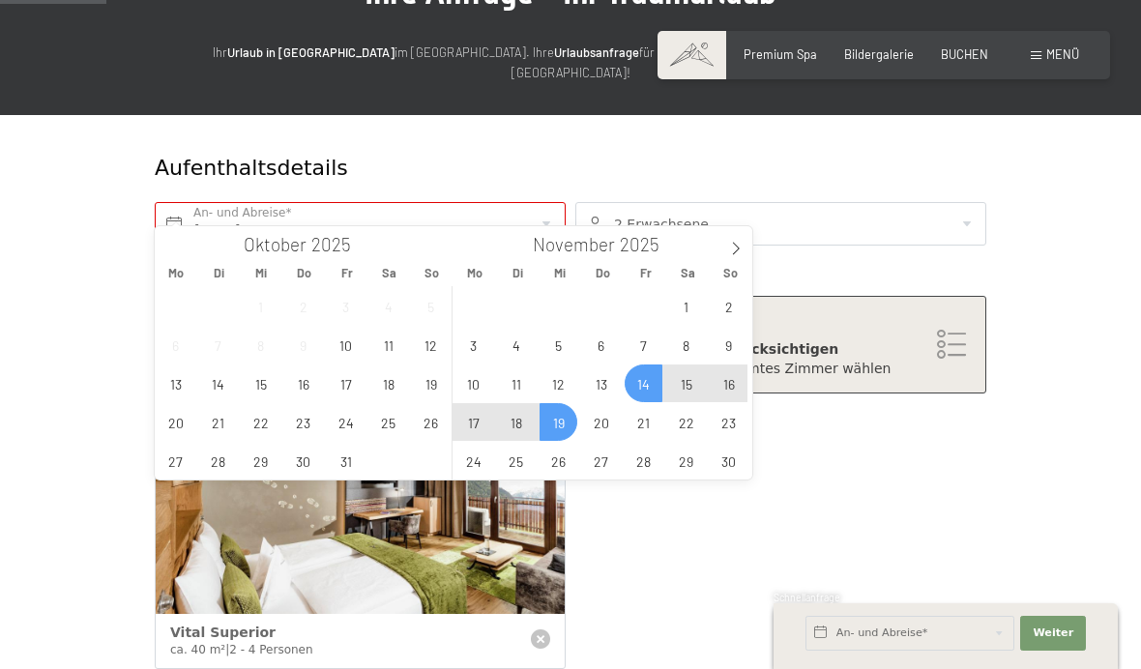
click at [566, 423] on span "19" at bounding box center [558, 422] width 38 height 38
type input "Fr. 14.11.2025 - Mi. 19.11.2025"
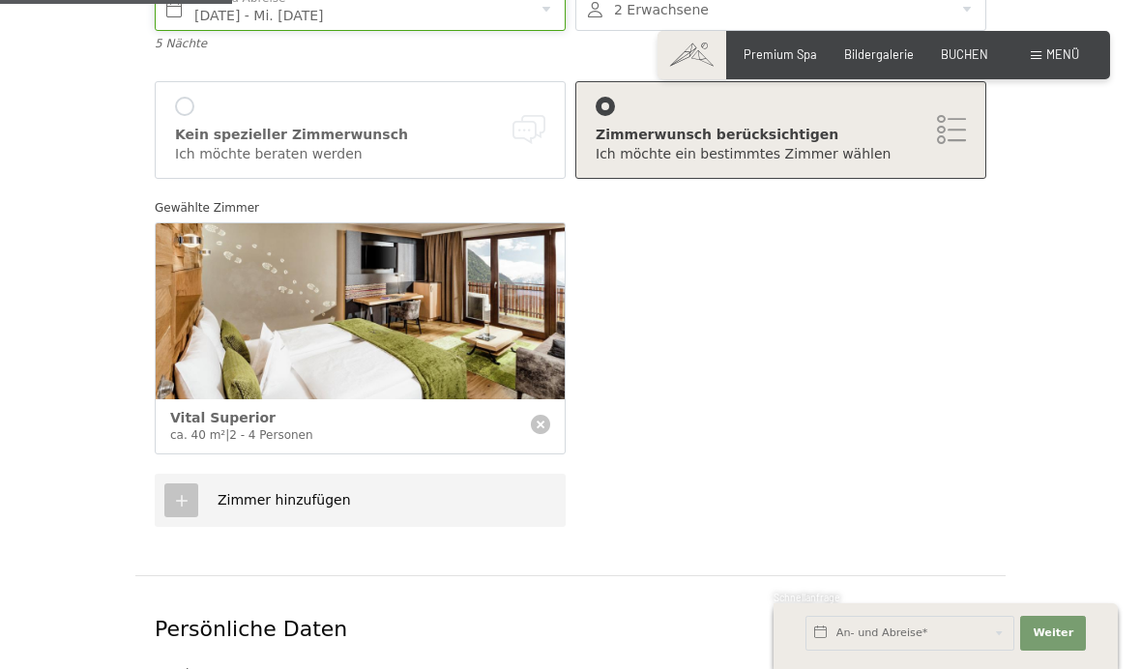
scroll to position [395, 0]
click at [190, 482] on div at bounding box center [181, 499] width 34 height 34
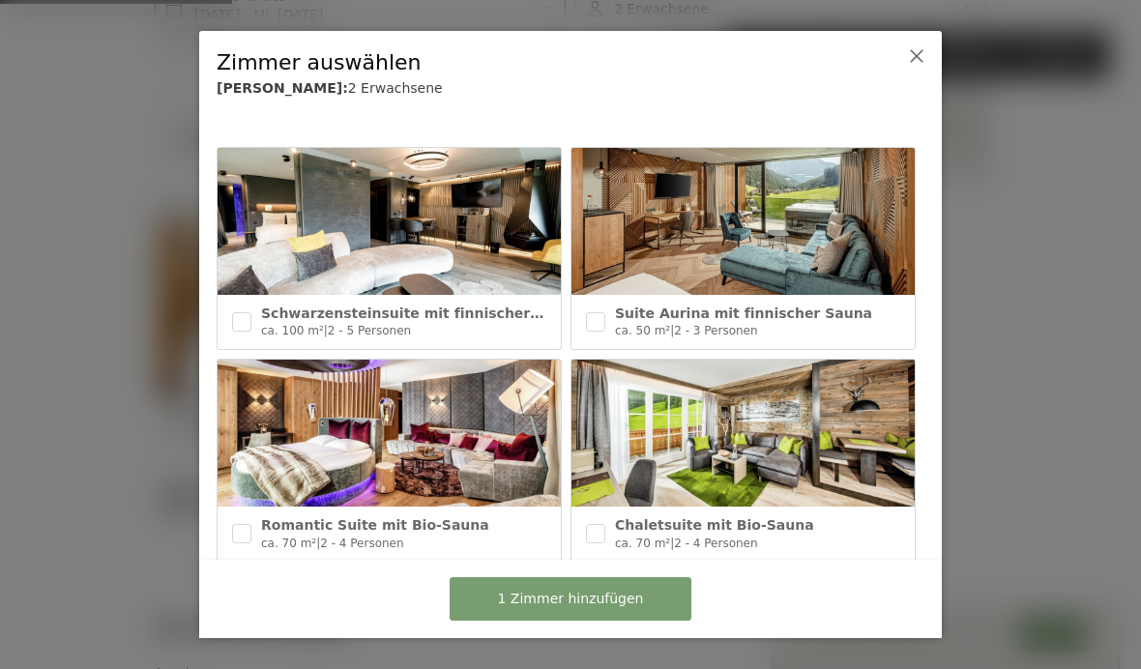
click at [599, 320] on input "checkbox" at bounding box center [595, 321] width 19 height 19
checkbox input "true"
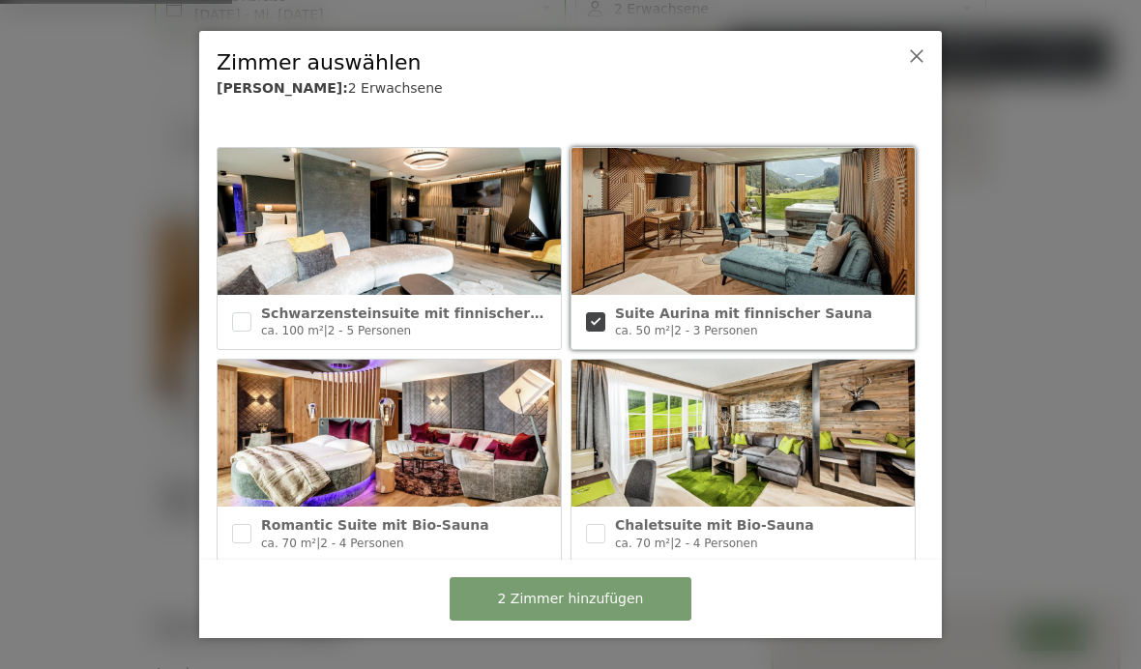
click at [651, 594] on button "2 Zimmer hinzufügen" at bounding box center [571, 599] width 242 height 44
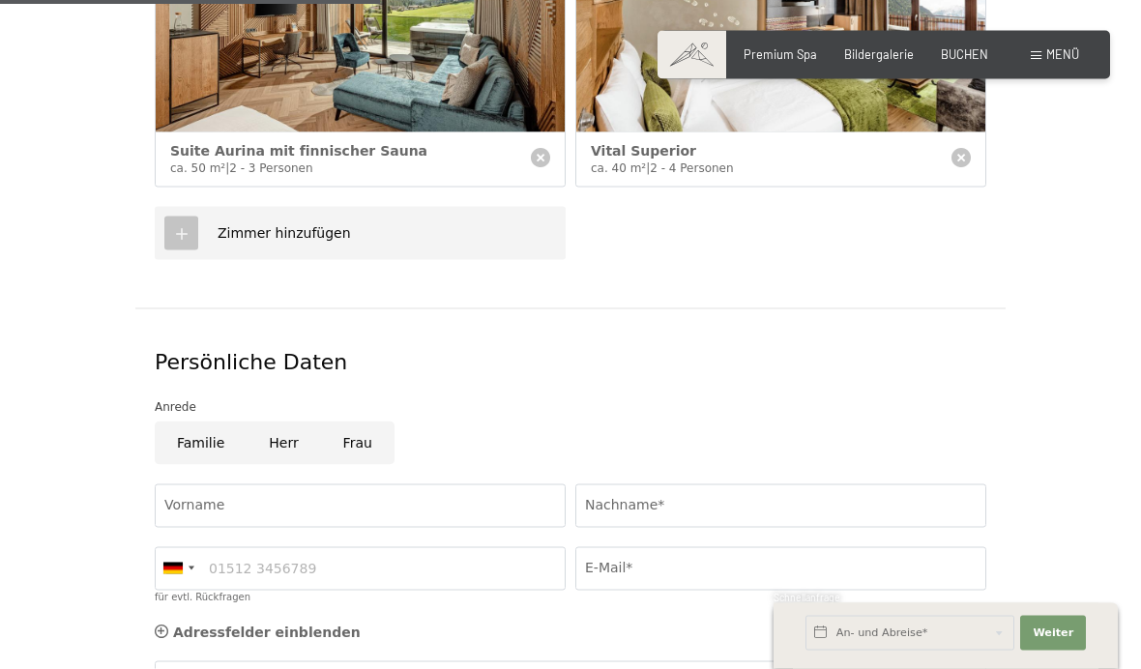
scroll to position [664, 0]
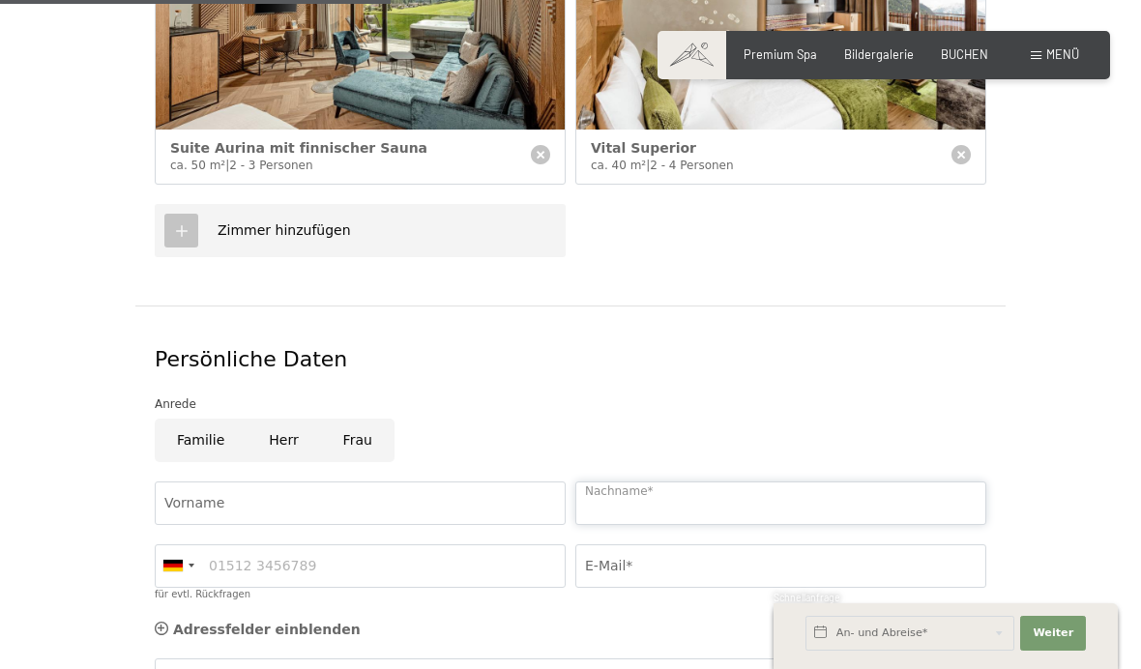
click at [687, 481] on input "Nachname*" at bounding box center [780, 503] width 411 height 44
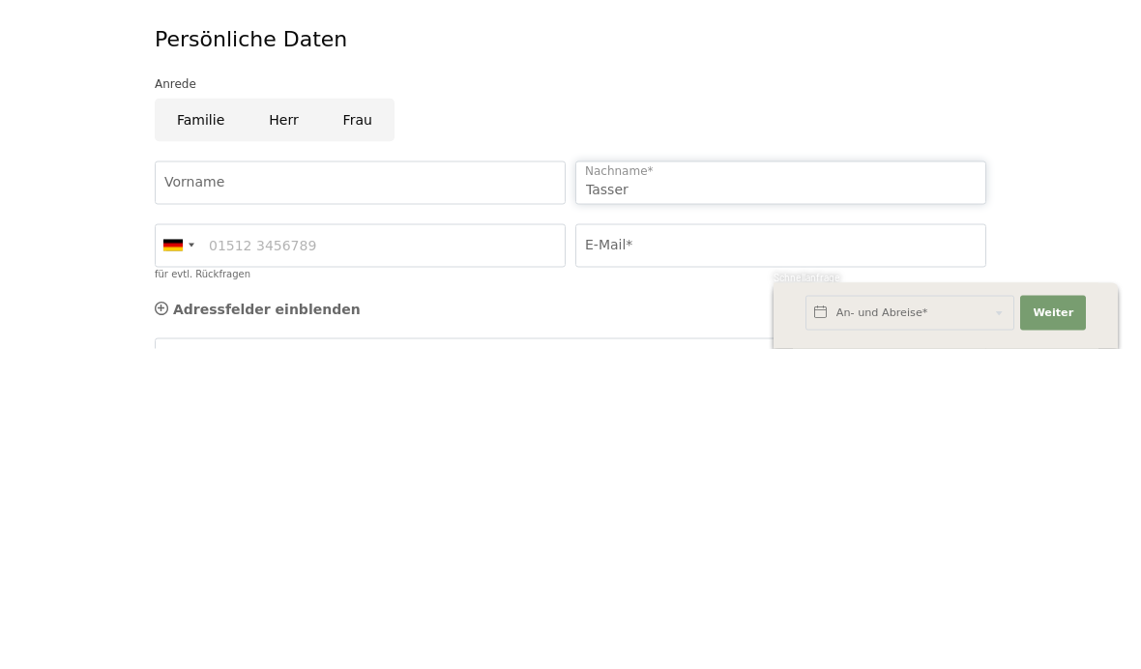
type input "Tasser"
click at [292, 481] on input "Vorname" at bounding box center [360, 503] width 411 height 44
type input "Karin"
click at [632, 544] on input "E-Mail*" at bounding box center [780, 566] width 411 height 44
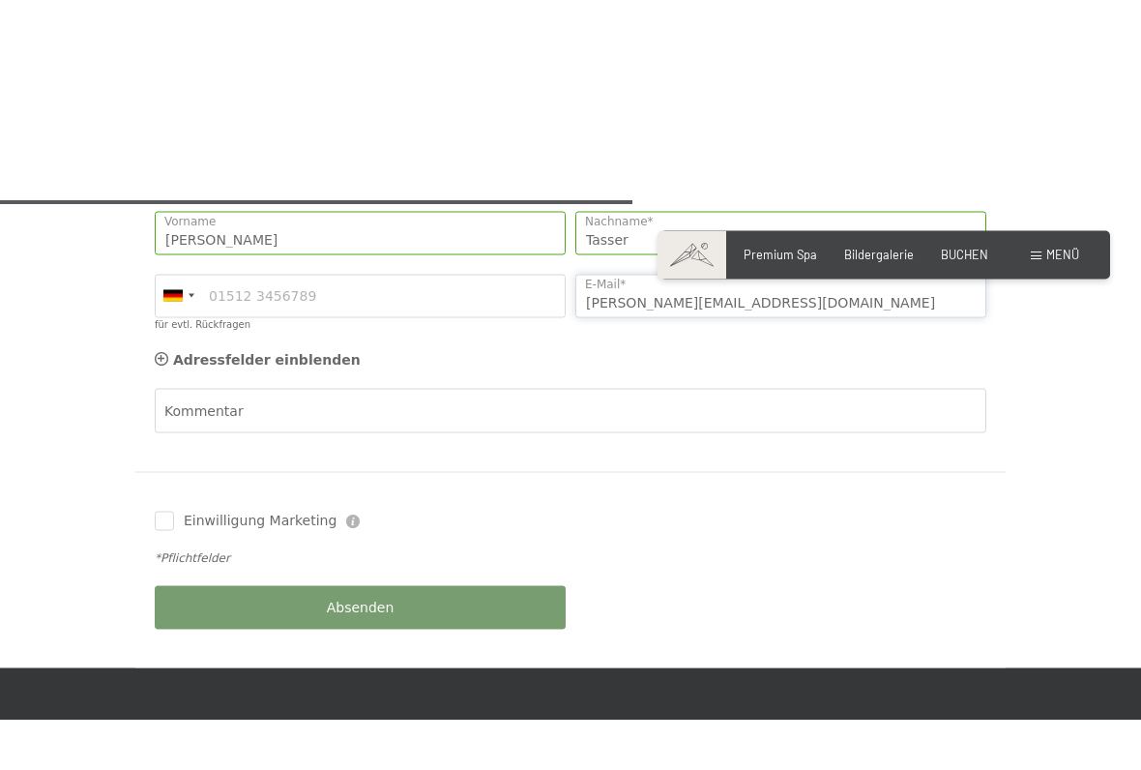
scroll to position [1139, 0]
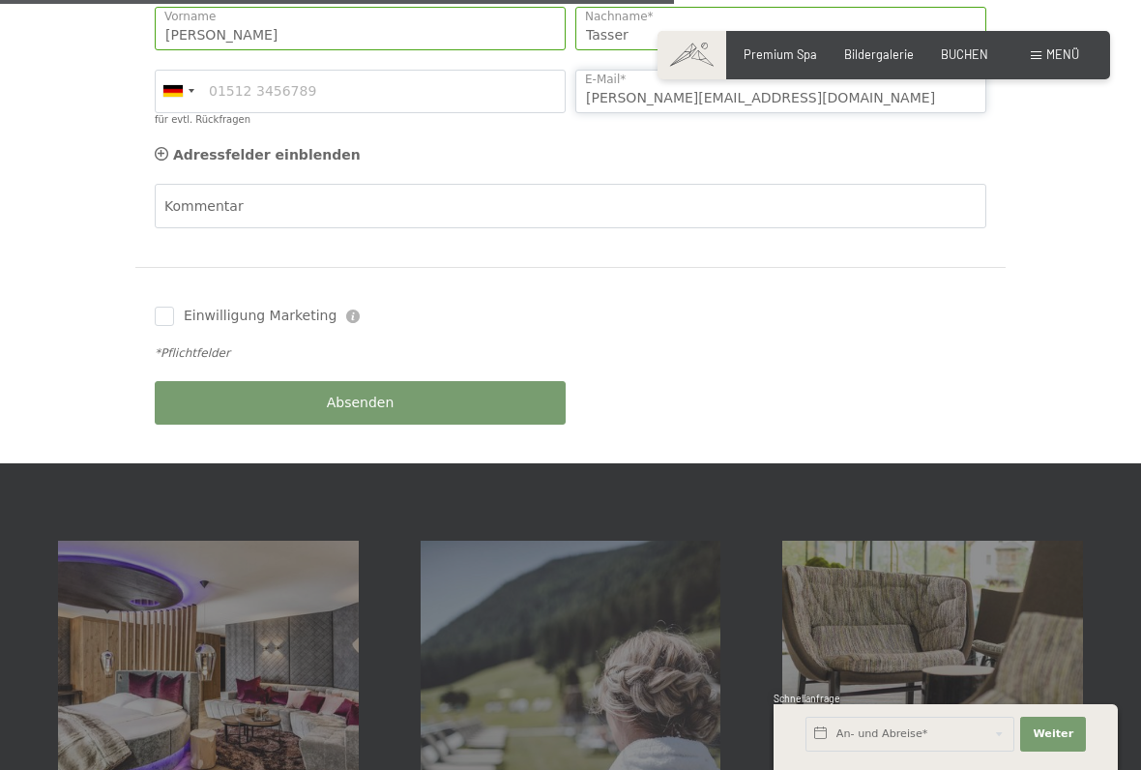
type input "K.tasser@yahoo.de"
click at [364, 373] on div "Absenden" at bounding box center [360, 402] width 421 height 63
click at [173, 306] on input "Einwilligung Marketing" at bounding box center [164, 315] width 19 height 19
checkbox input "true"
click at [381, 393] on span "Absenden" at bounding box center [361, 402] width 68 height 19
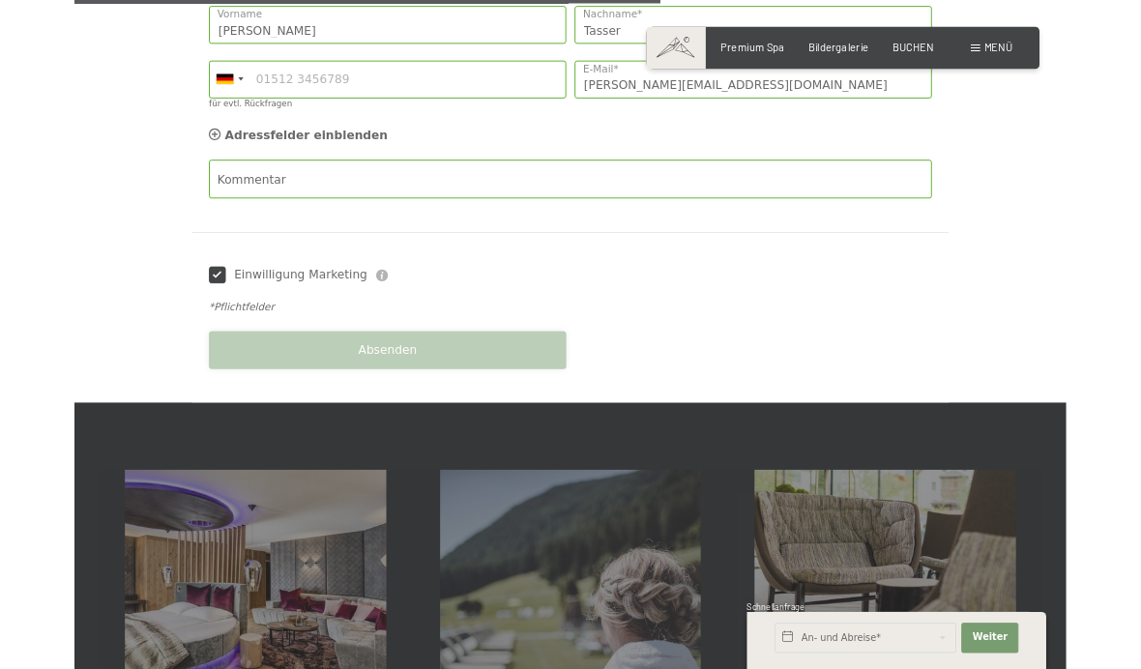
scroll to position [0, 0]
